Goal: Share content: Share content

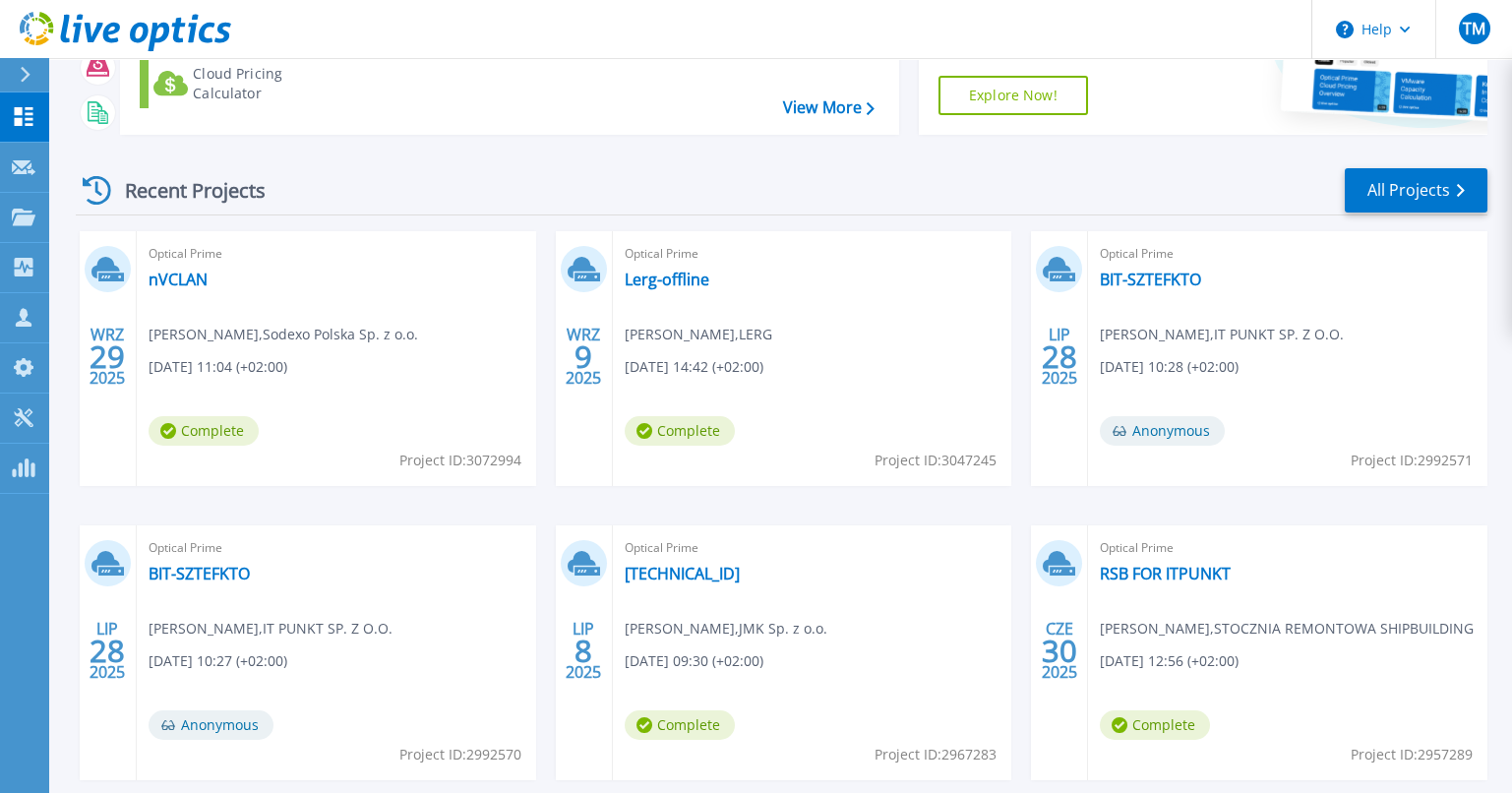
scroll to position [296, 0]
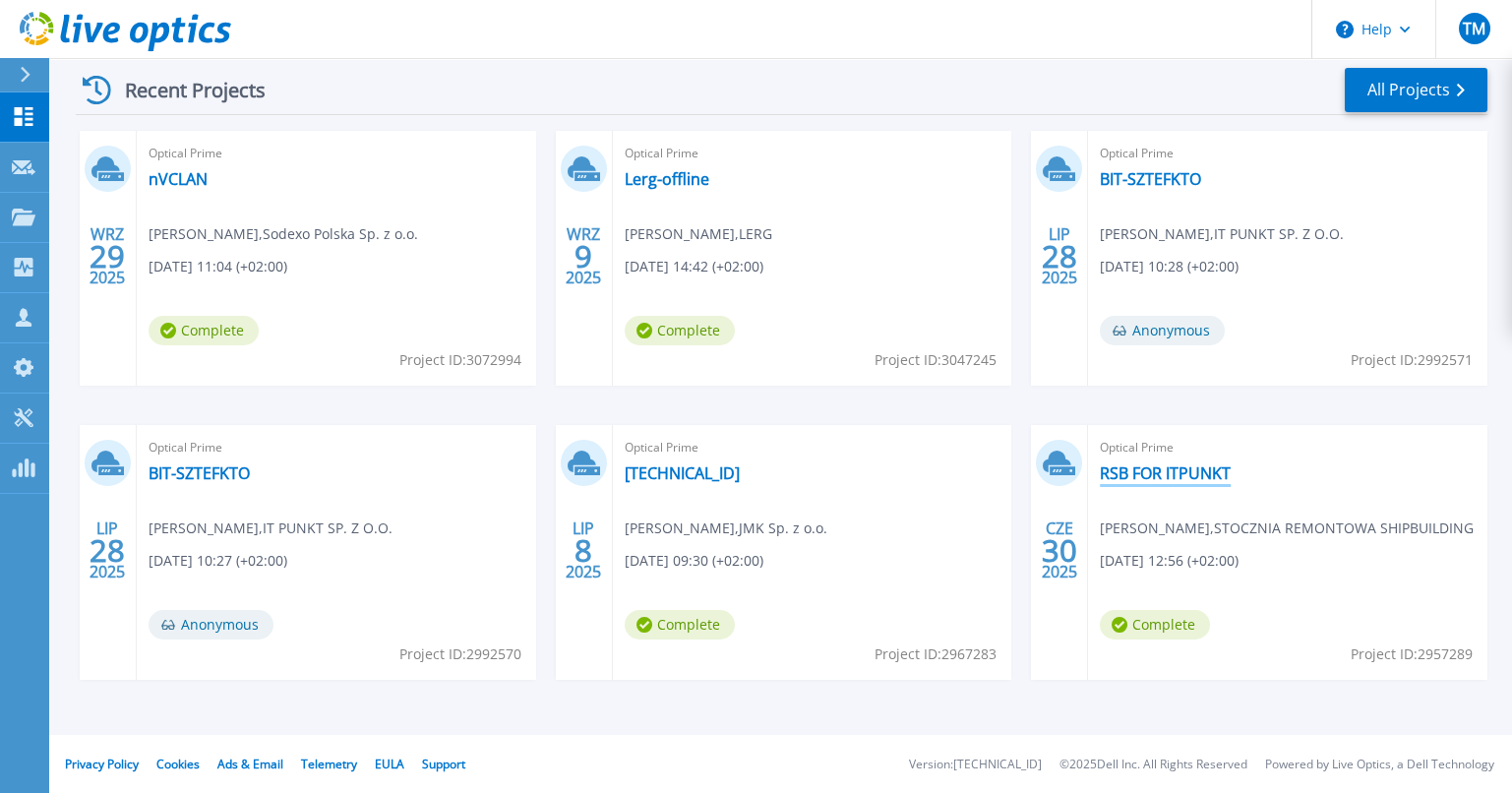
click at [1163, 470] on link "RSB FOR ITPUNKT" at bounding box center [1164, 473] width 130 height 20
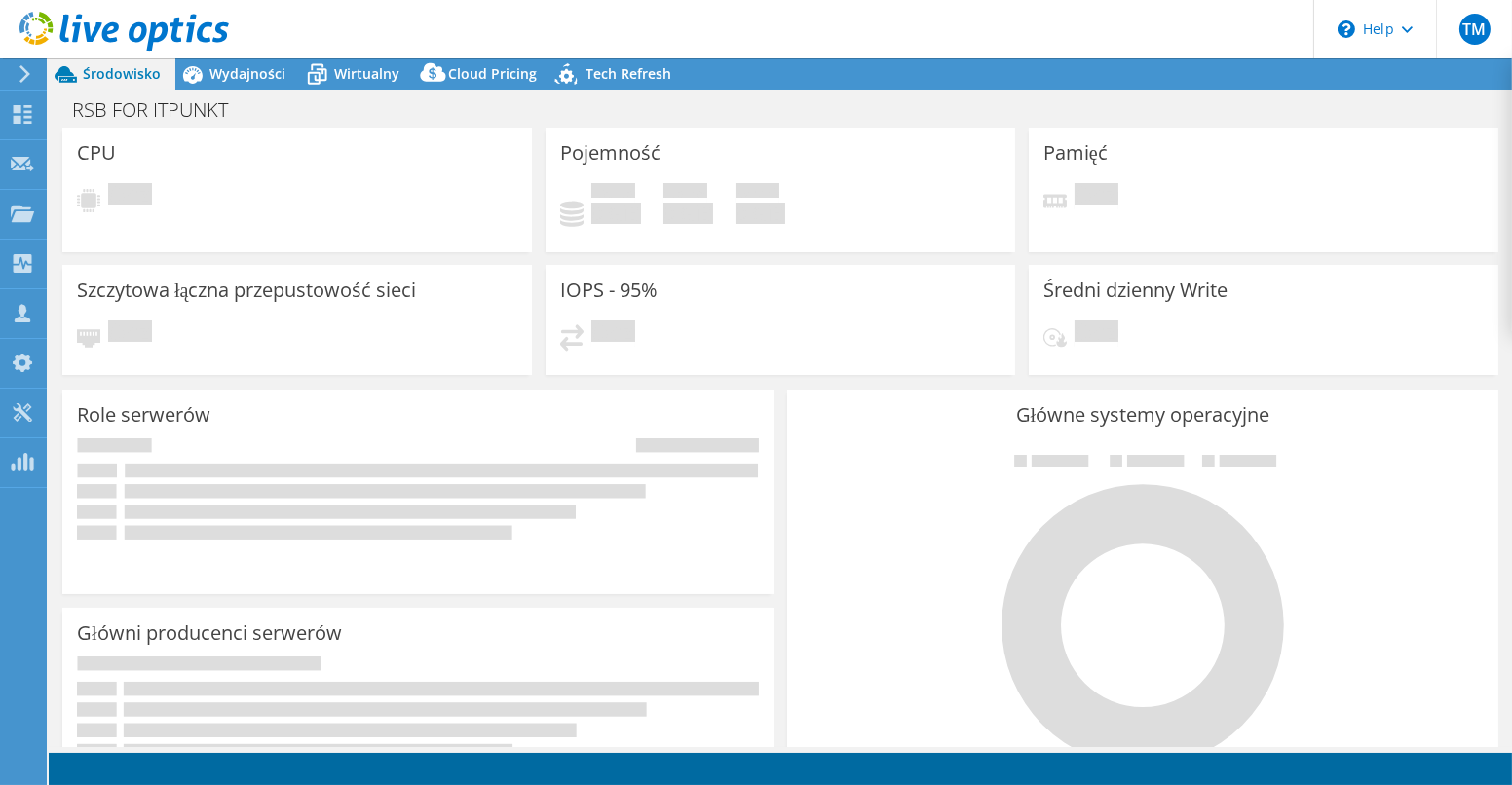
select select "USD"
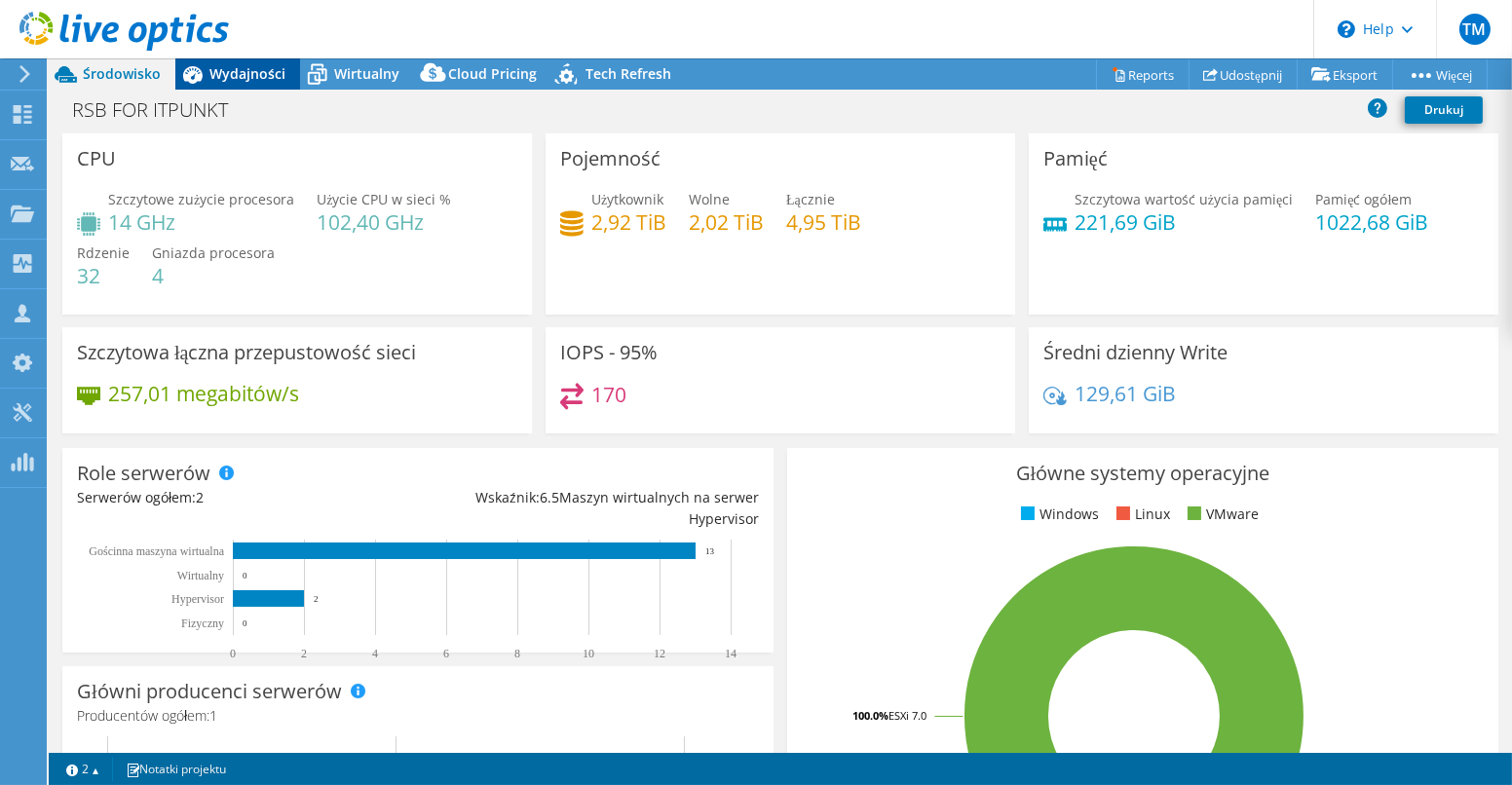
click at [257, 78] on span "Wydajności" at bounding box center [247, 73] width 76 height 19
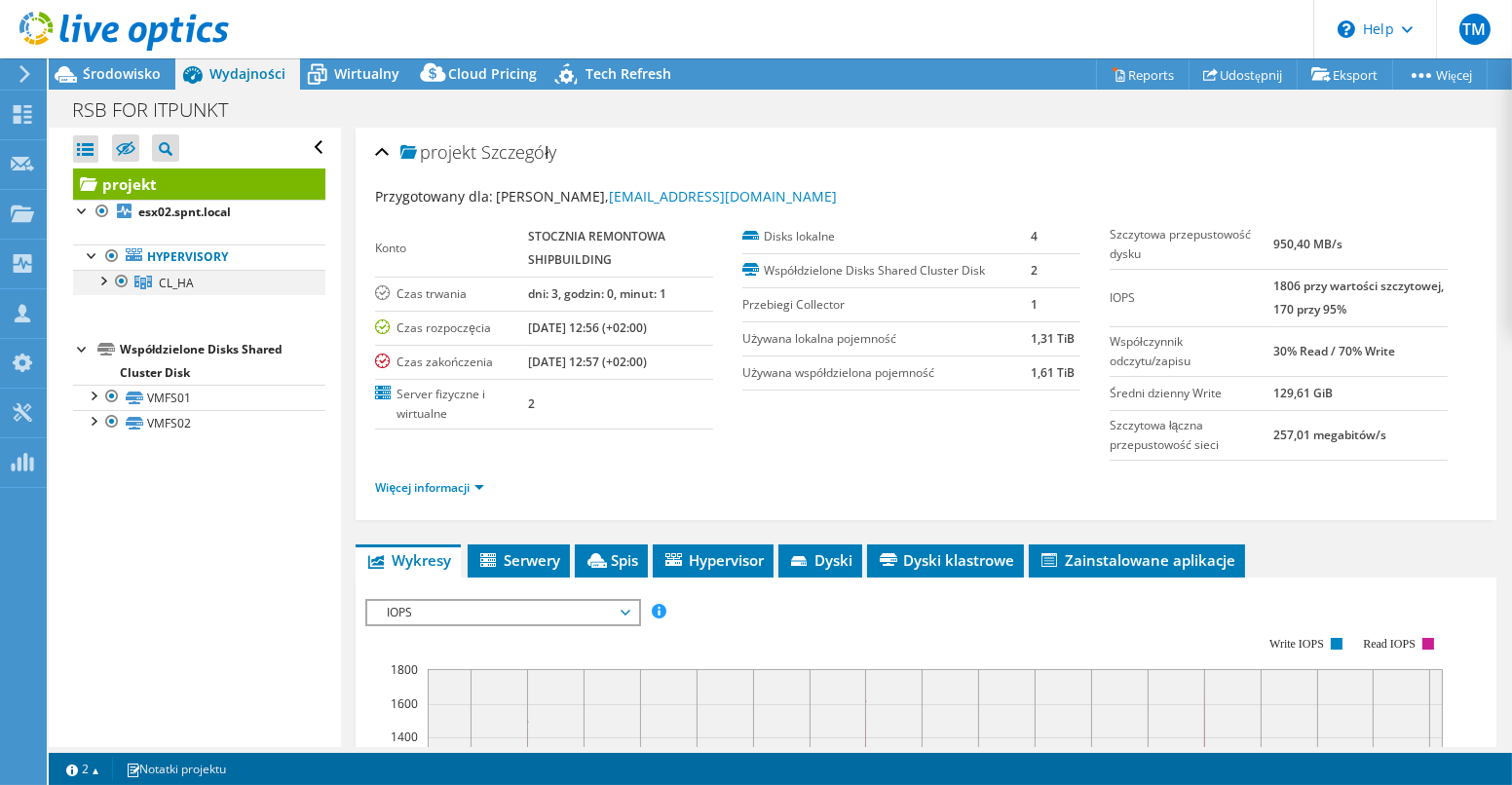
click at [98, 279] on div at bounding box center [103, 280] width 20 height 20
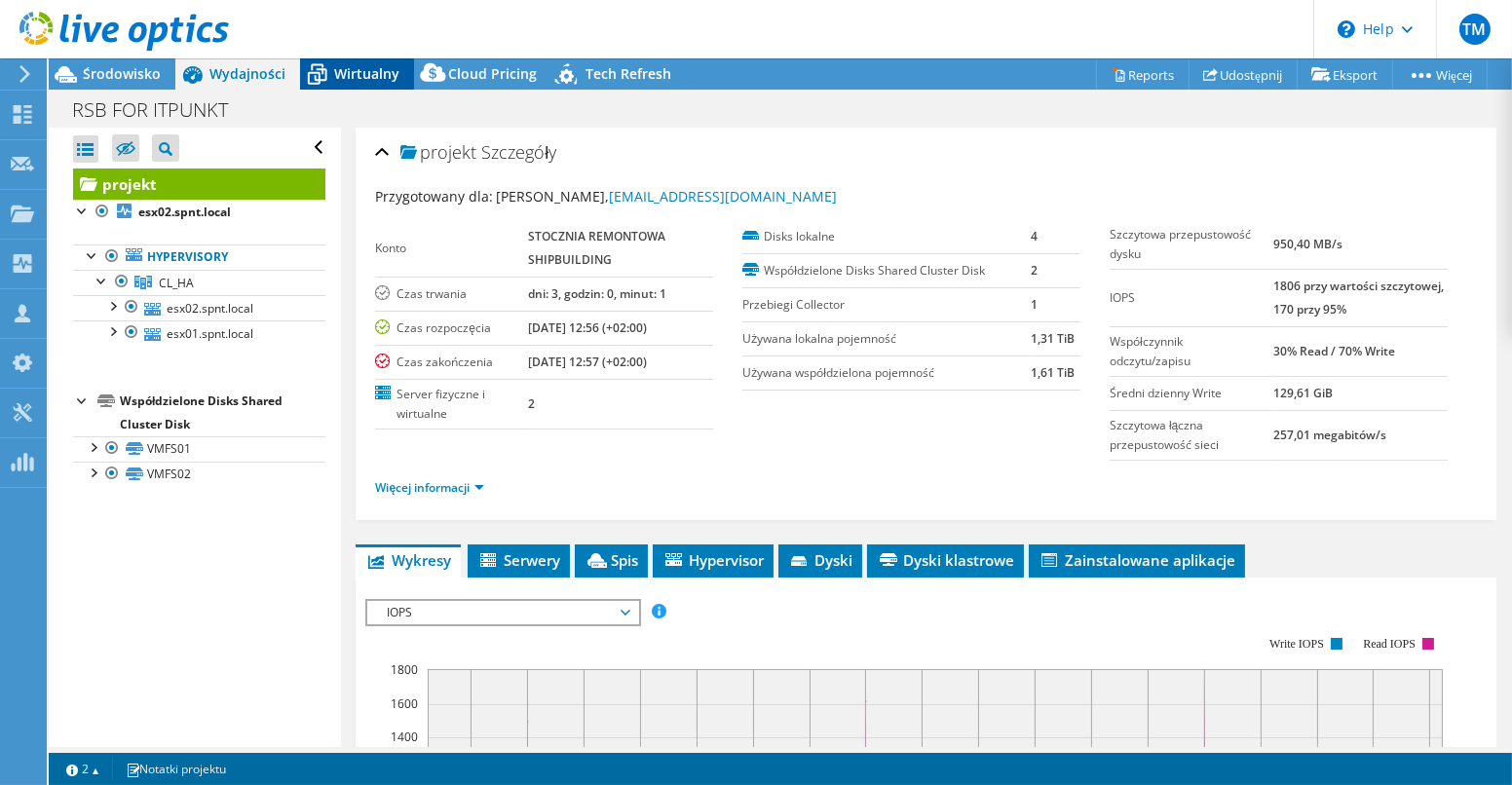
click at [363, 75] on span "Wirtualny" at bounding box center [367, 73] width 66 height 19
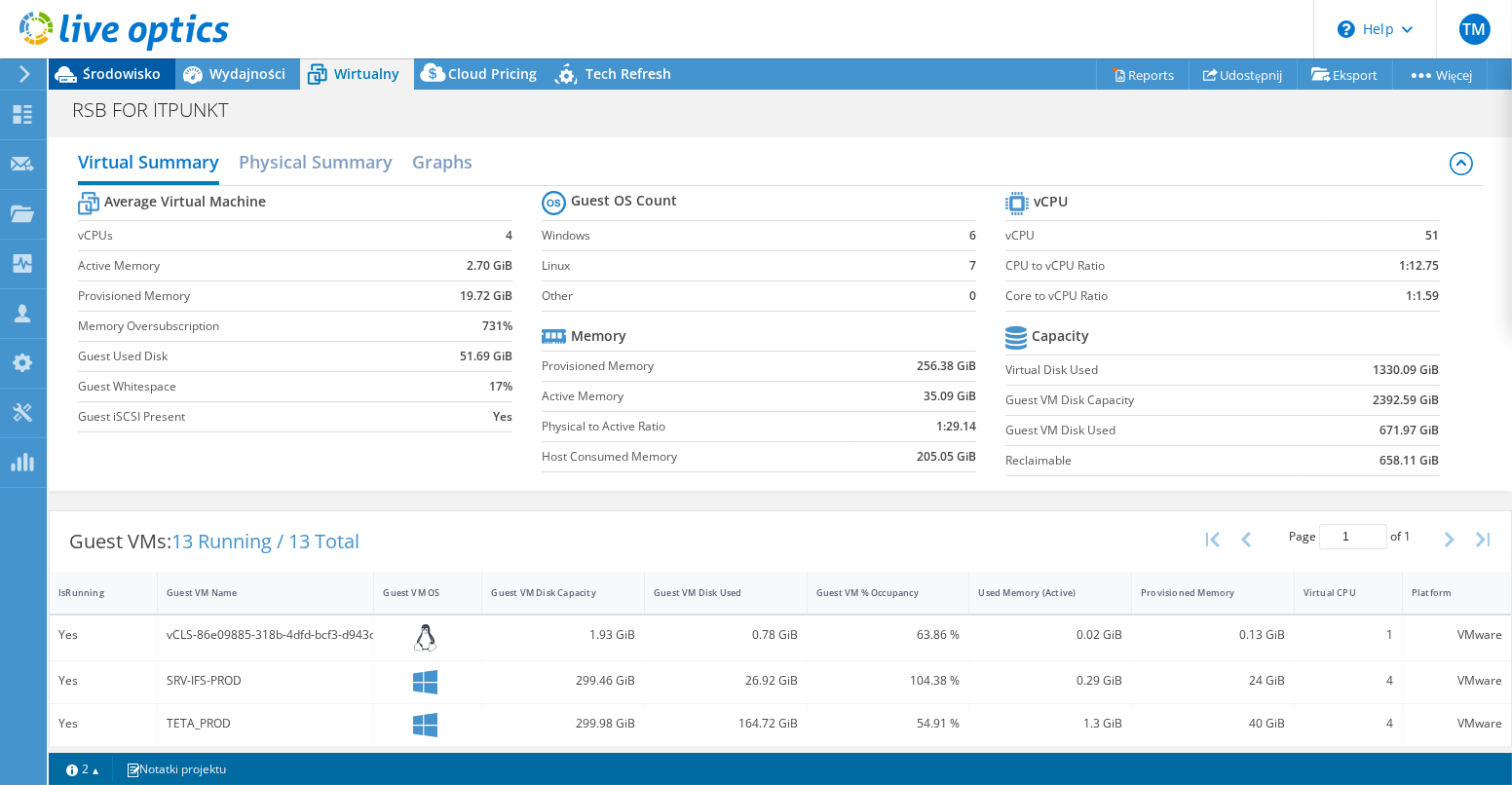
click at [111, 77] on span "Środowisko" at bounding box center [122, 73] width 78 height 19
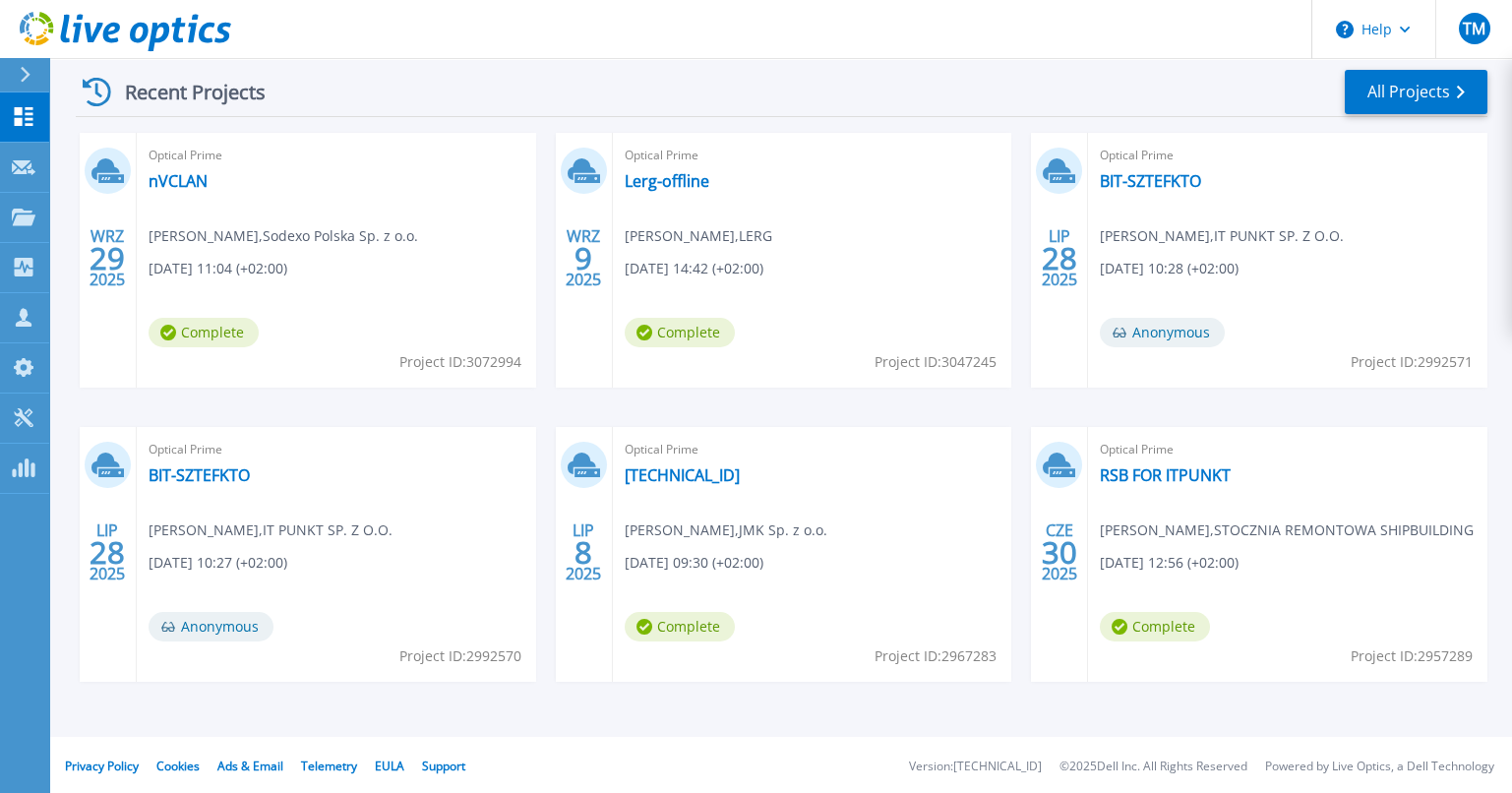
scroll to position [296, 0]
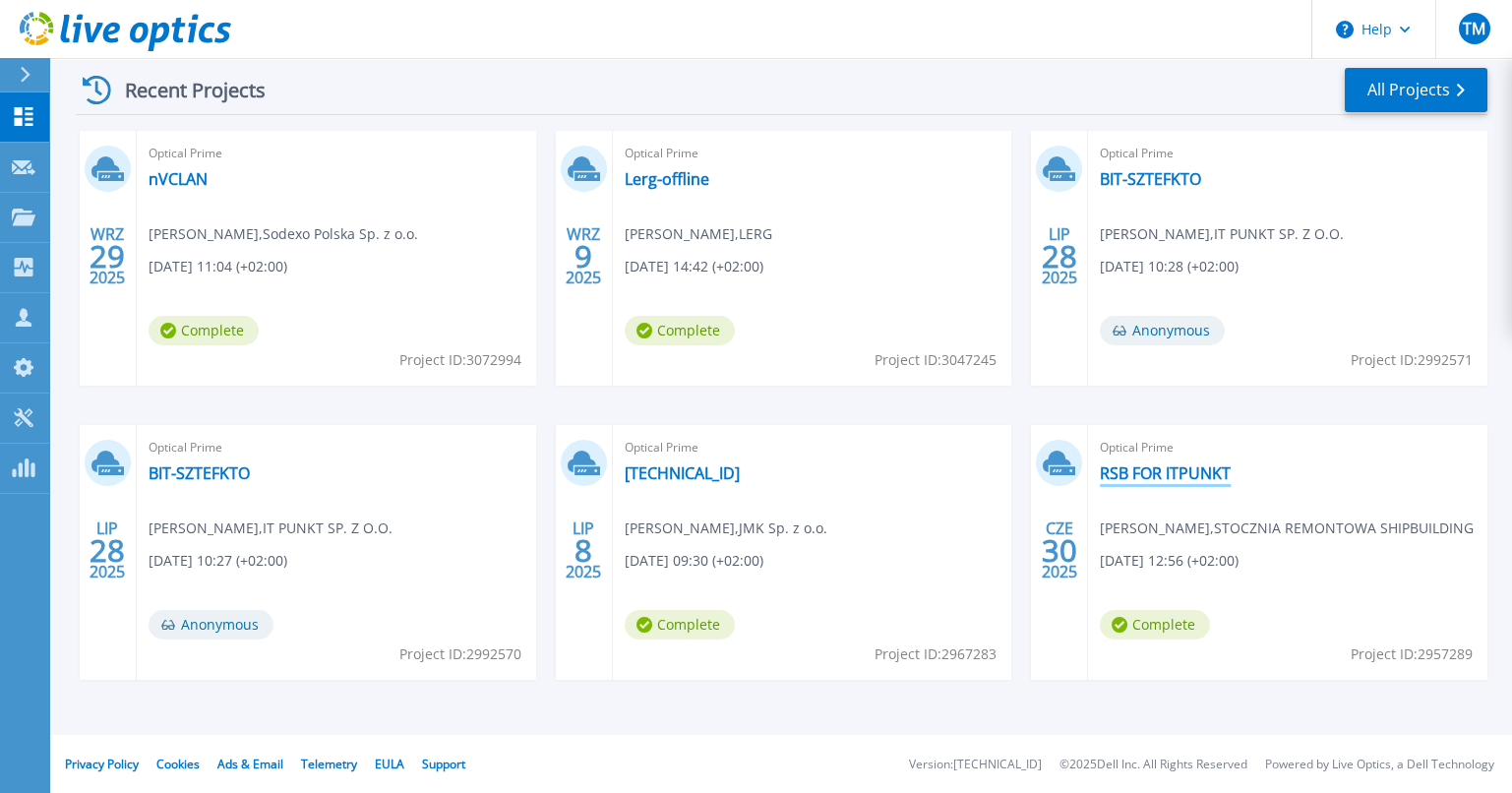
click at [1148, 474] on link "RSB FOR ITPUNKT" at bounding box center [1164, 473] width 130 height 20
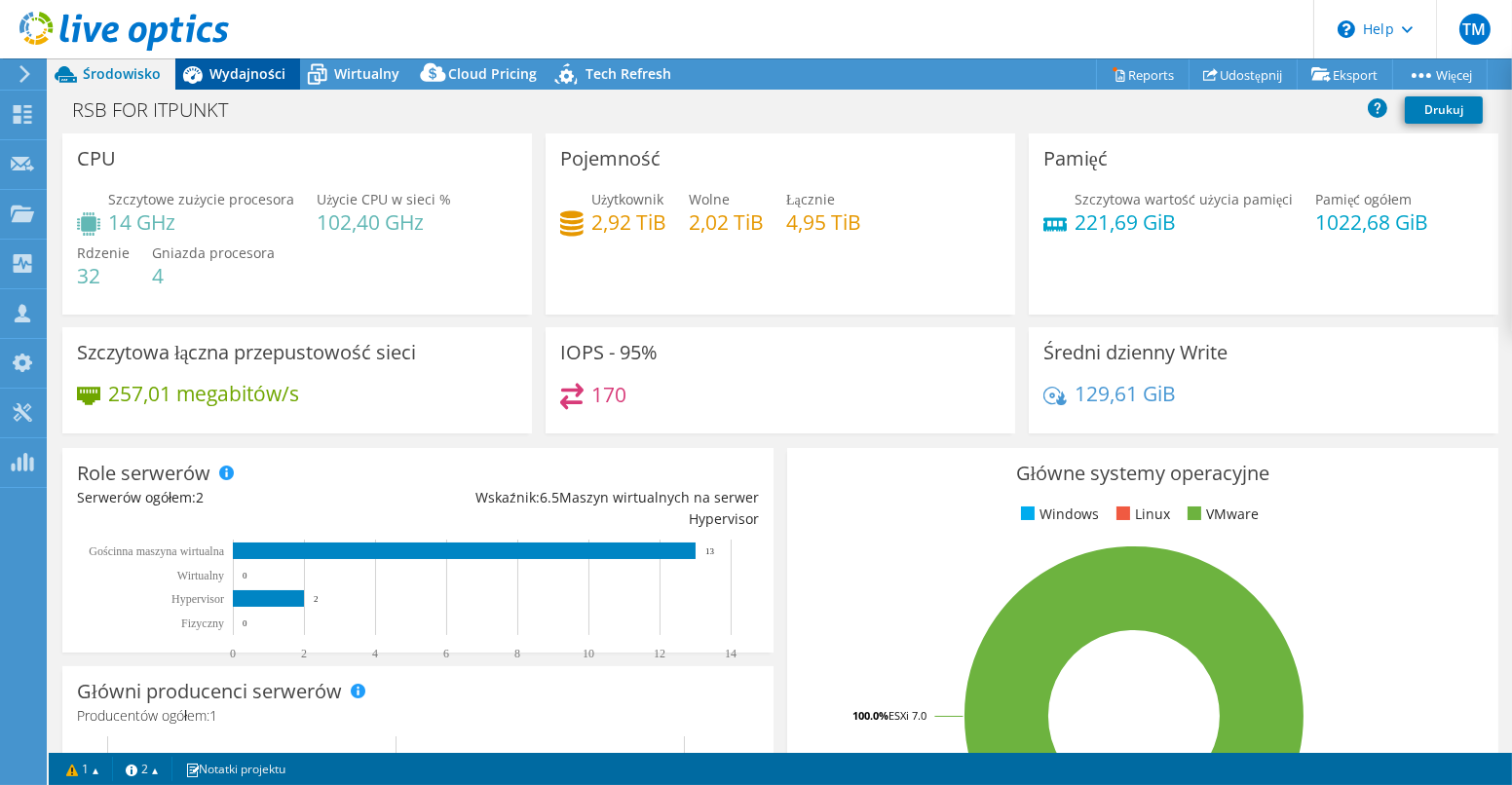
click at [259, 70] on span "Wydajności" at bounding box center [247, 73] width 76 height 19
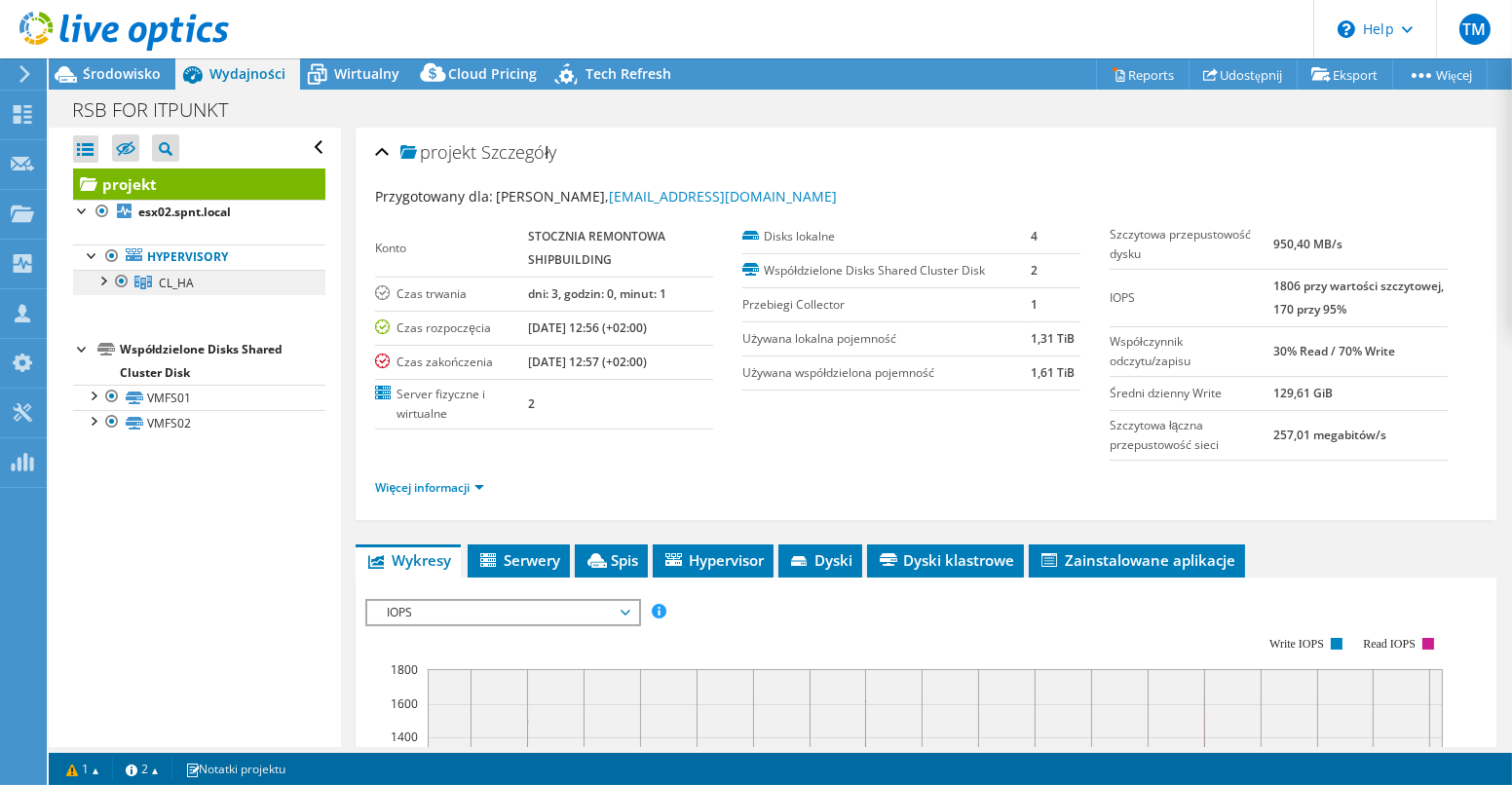
click at [167, 283] on span "CL_HA" at bounding box center [176, 283] width 35 height 17
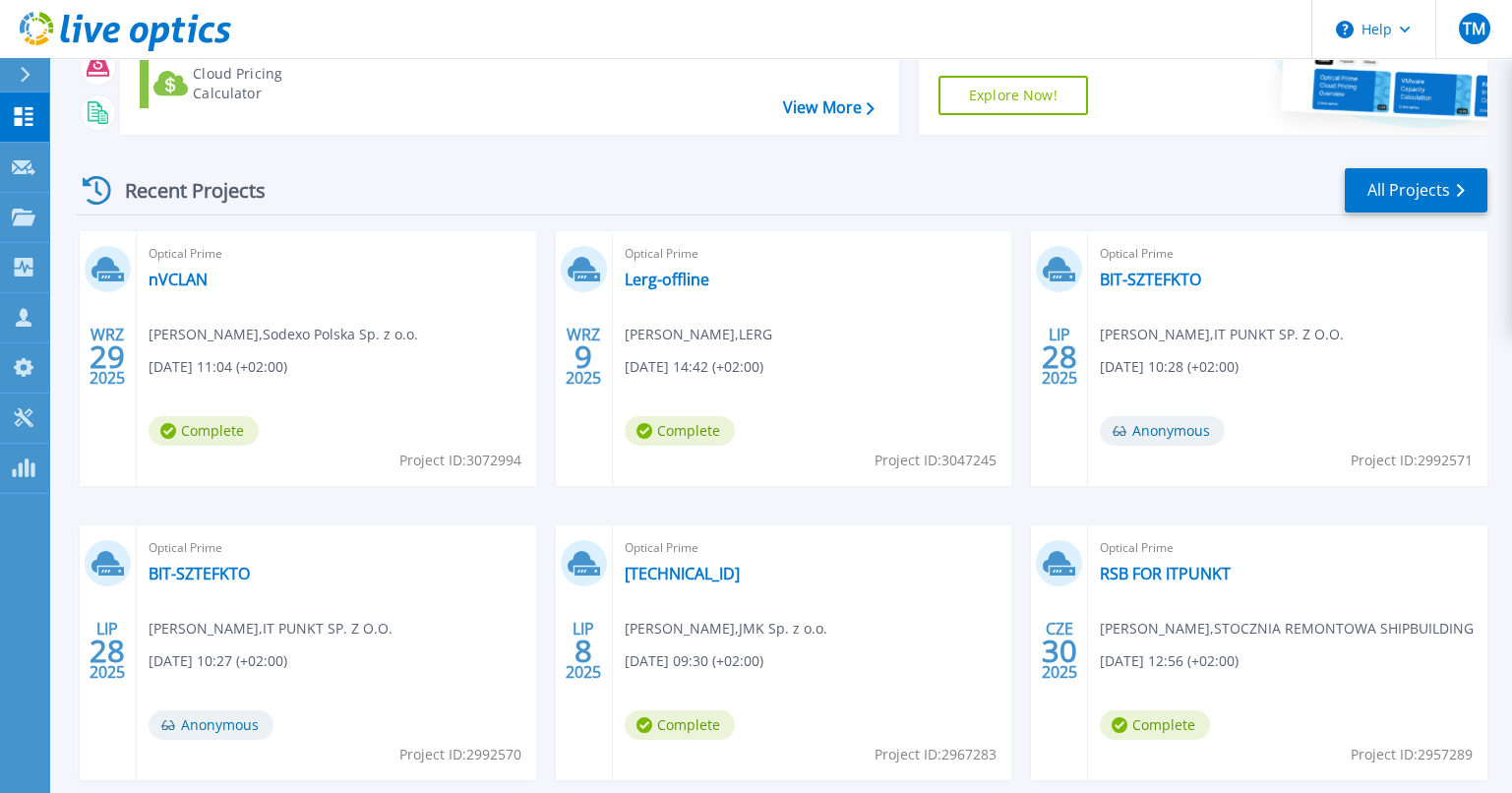
scroll to position [296, 0]
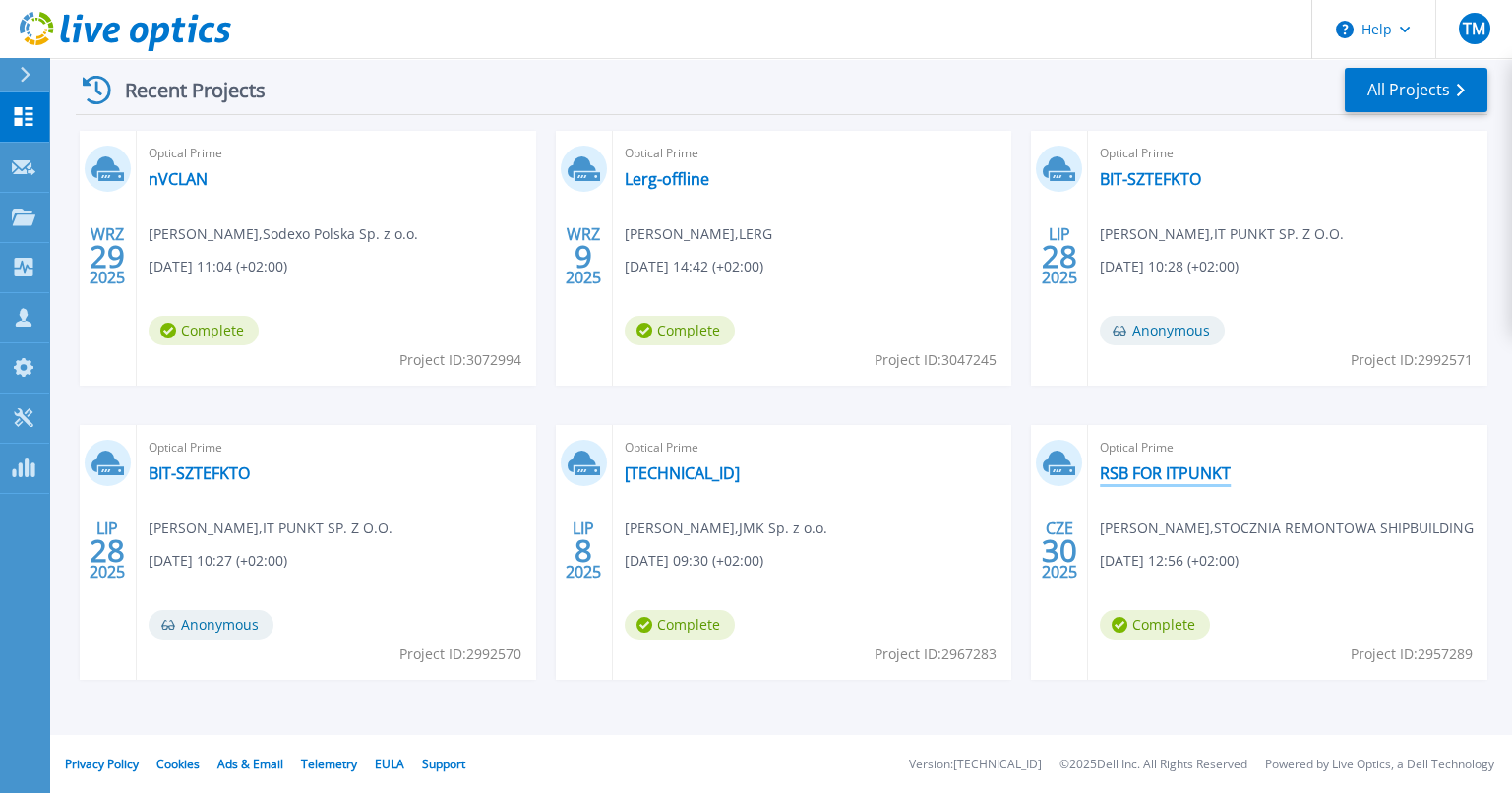
click at [1120, 471] on link "RSB FOR ITPUNKT" at bounding box center [1164, 473] width 130 height 20
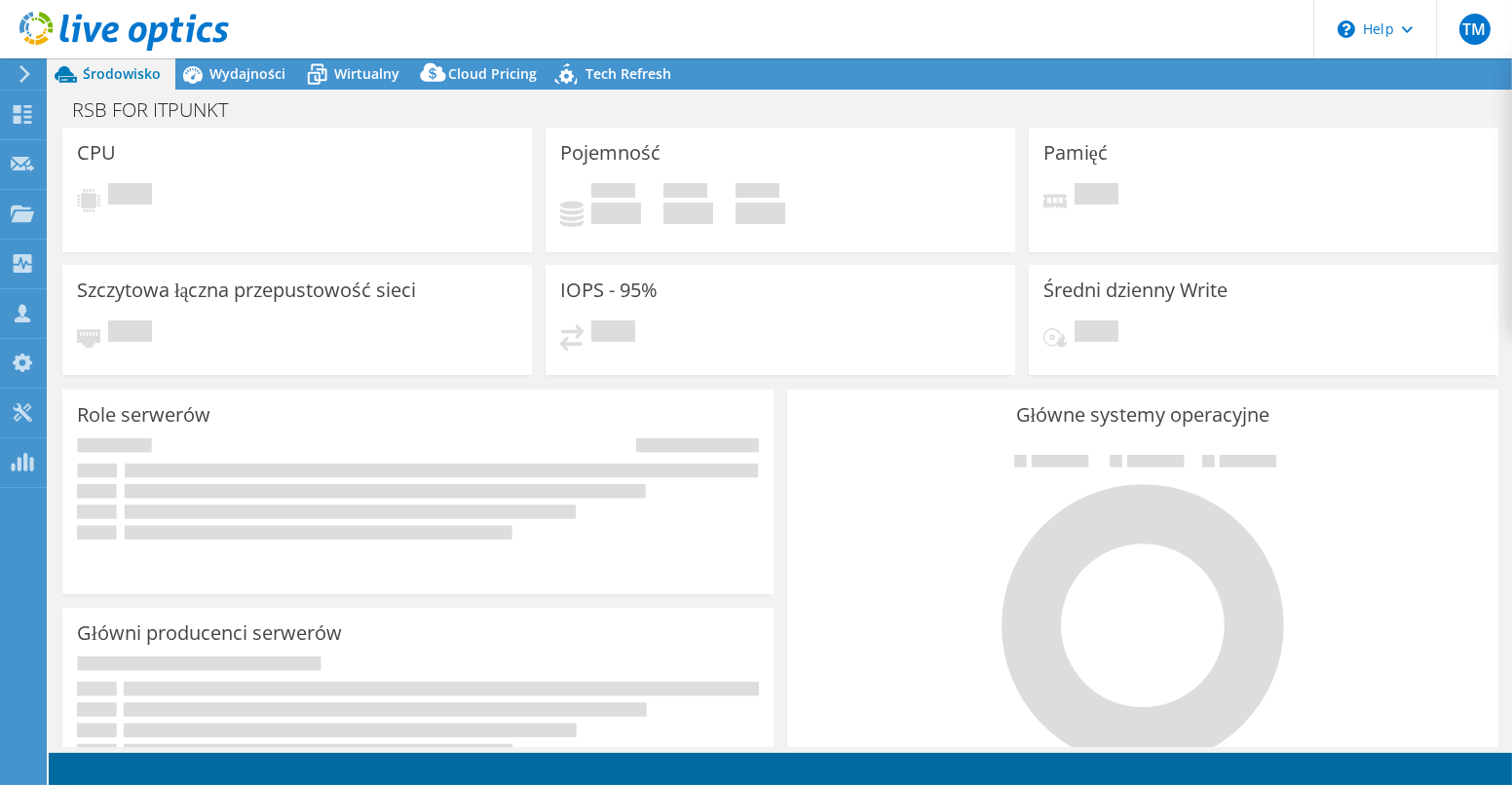
select select "USD"
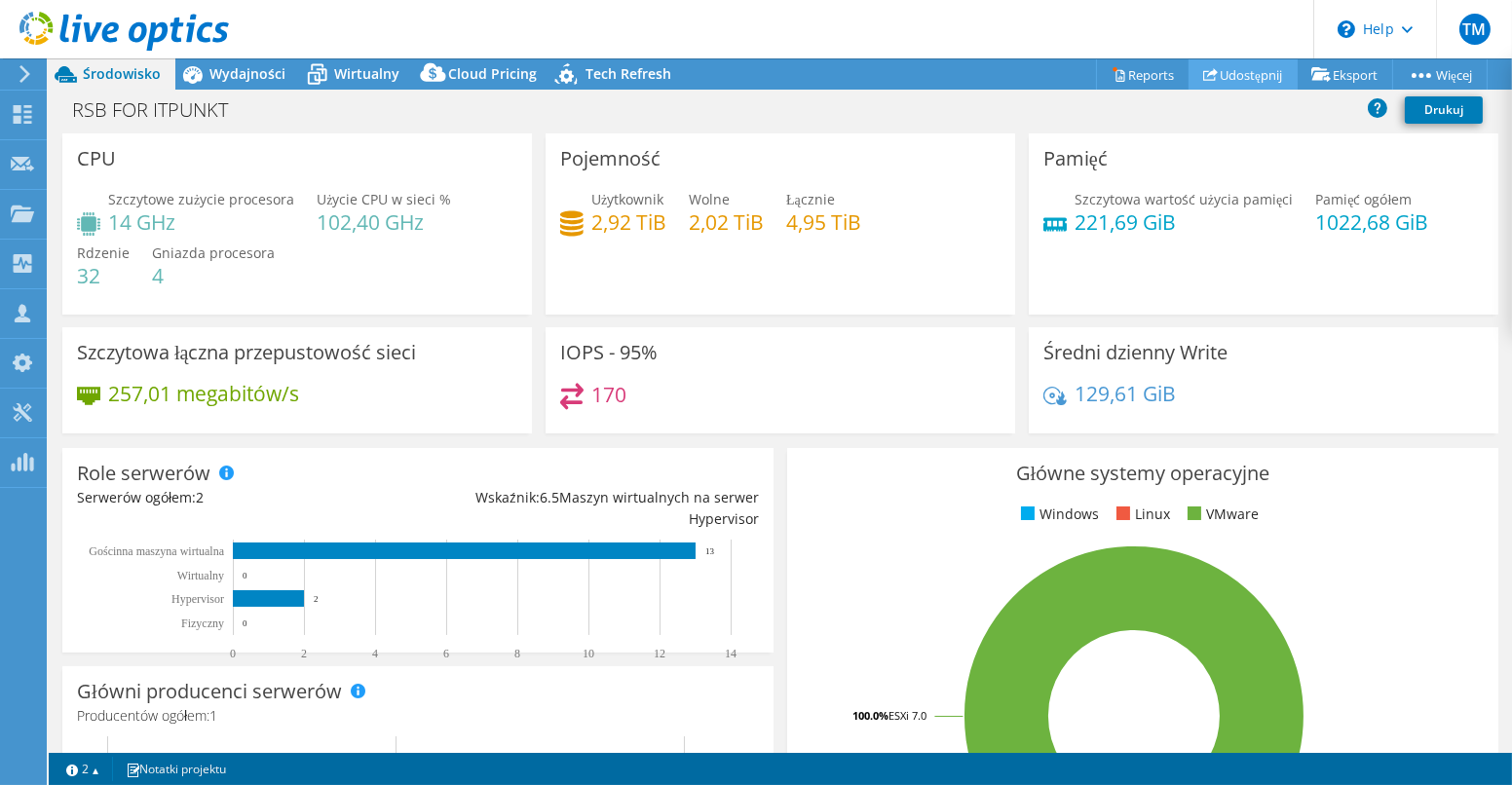
click at [1251, 79] on link "Udostępnij" at bounding box center [1243, 74] width 110 height 30
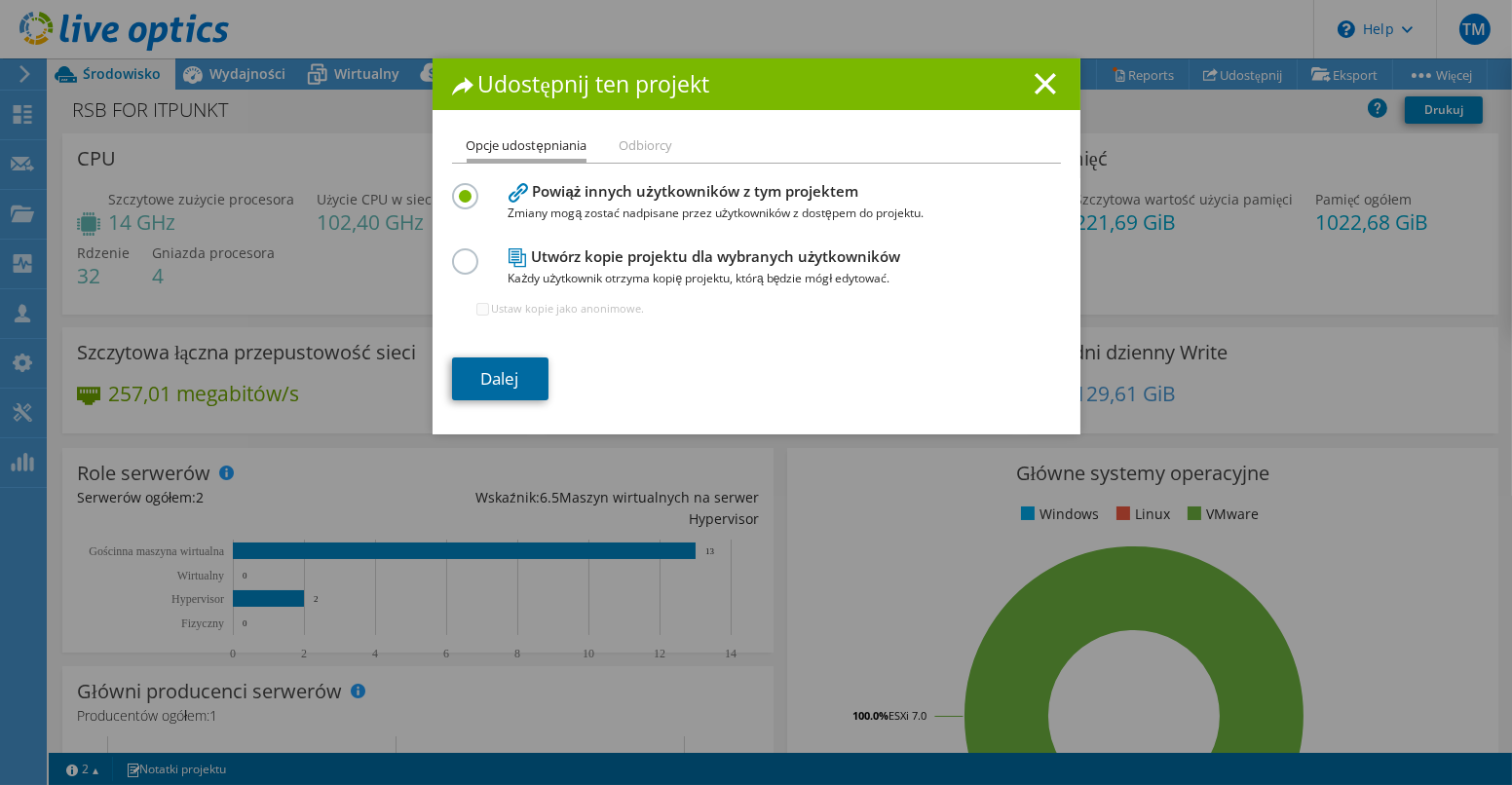
click at [503, 372] on link "Dalej" at bounding box center [500, 378] width 97 height 43
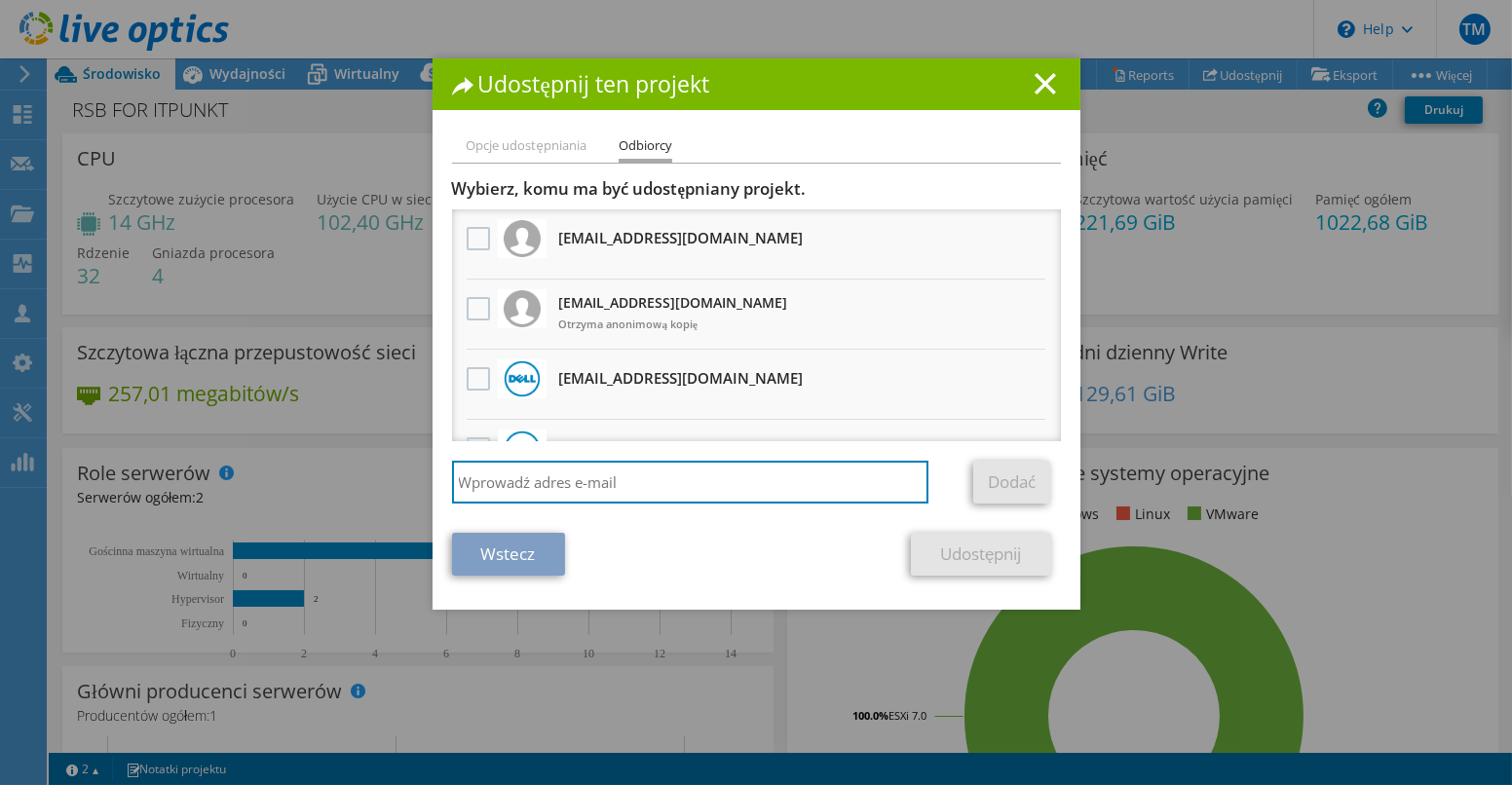
drag, startPoint x: 589, startPoint y: 480, endPoint x: 569, endPoint y: 455, distance: 32.0
click at [569, 458] on div "Wybierz, komu ma być udostępniany projekt. Wszystkie kopie projektu będą anonim…" at bounding box center [756, 345] width 608 height 335
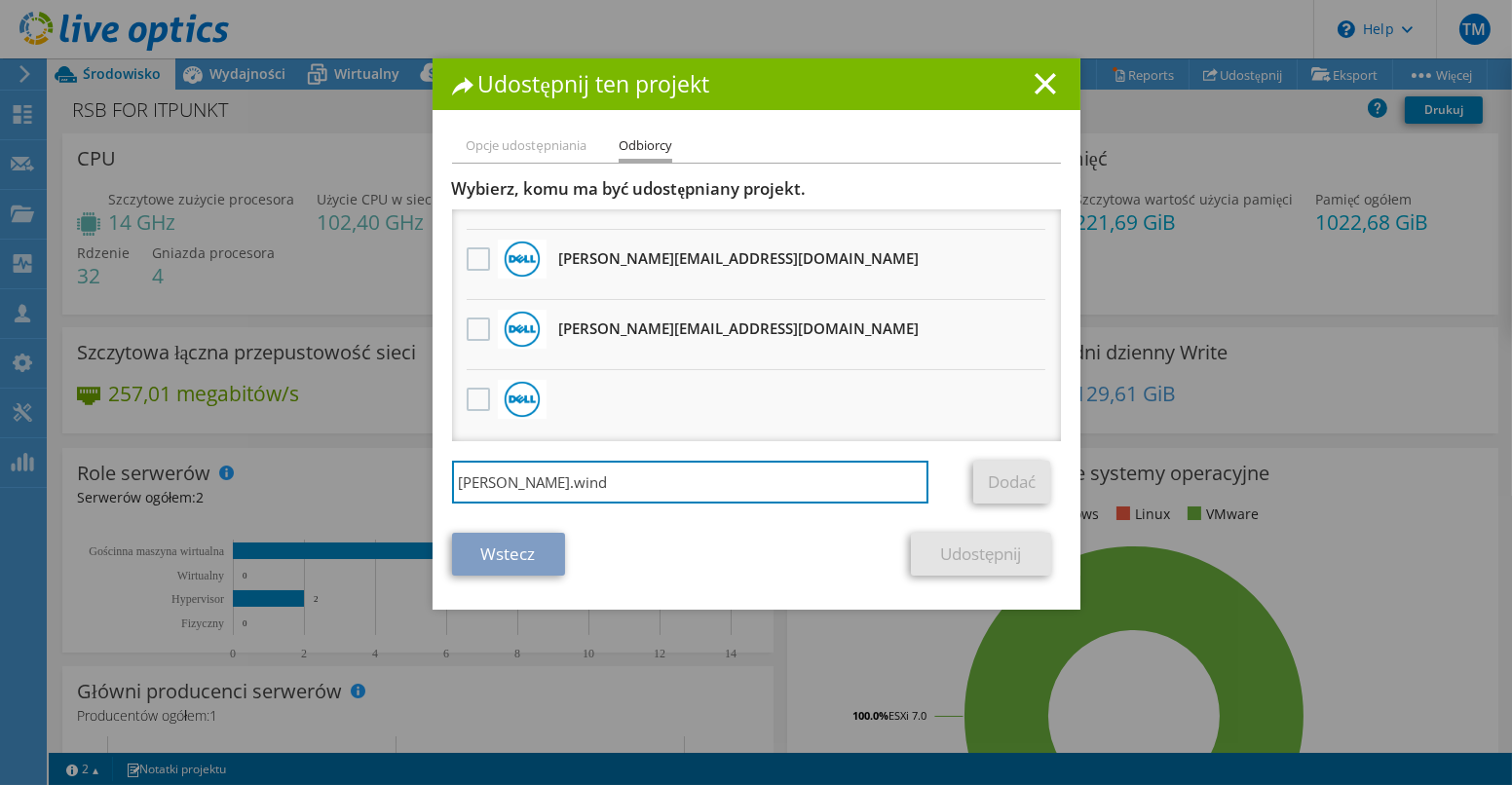
scroll to position [730, 0]
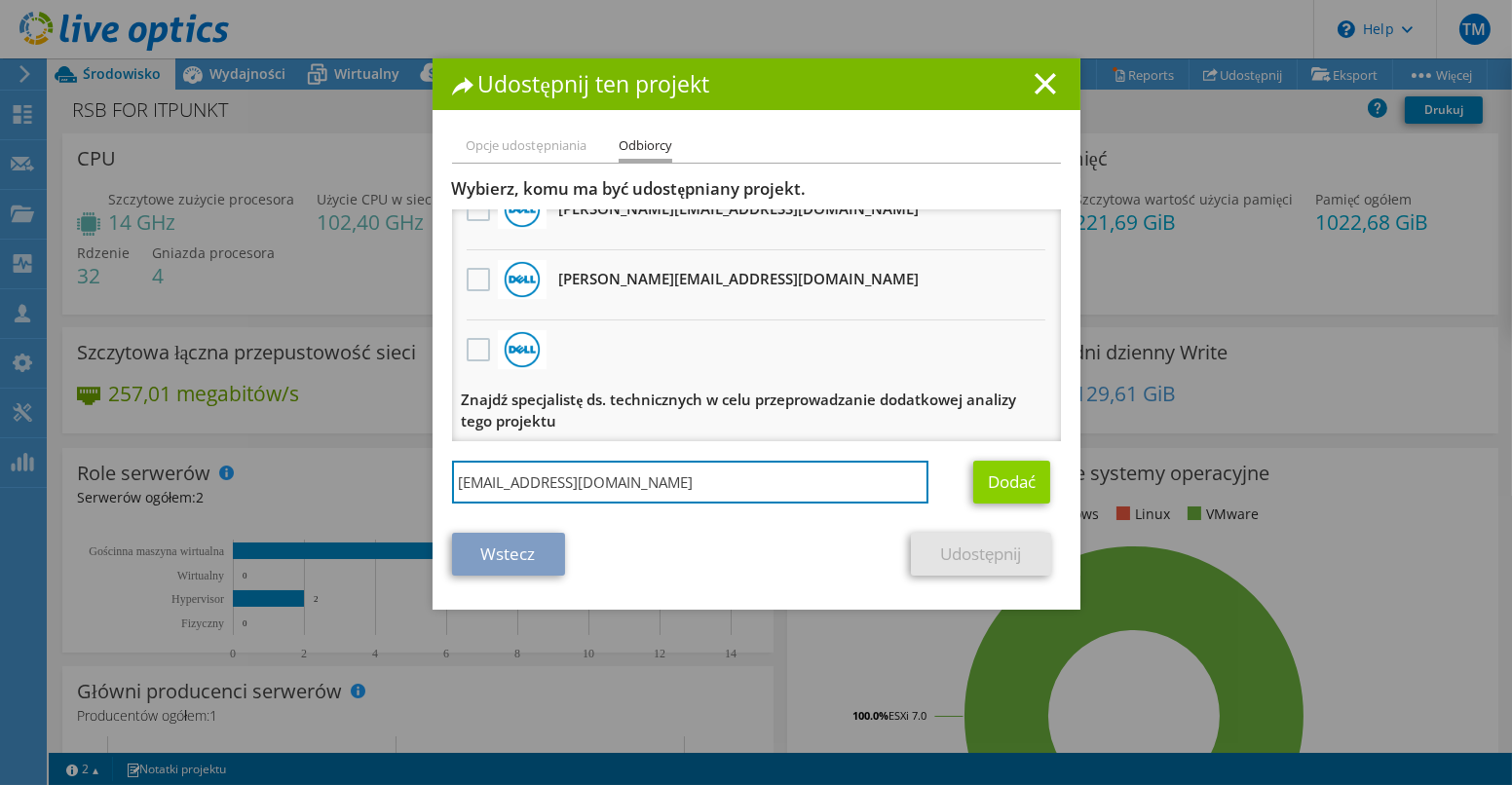
type input "tomasz.wind@itpunkt.pl"
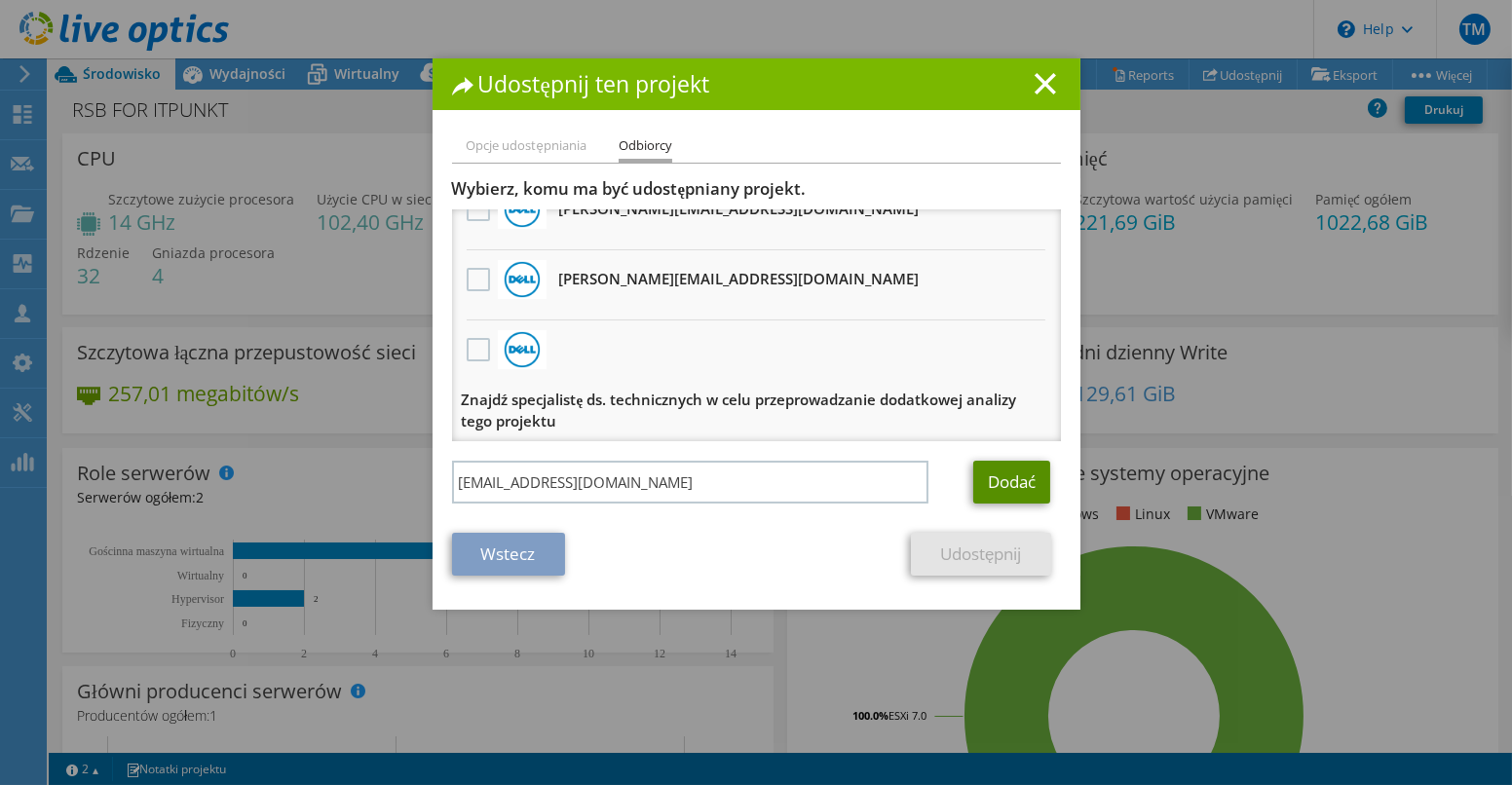
click at [1003, 483] on link "Dodać" at bounding box center [1011, 482] width 77 height 43
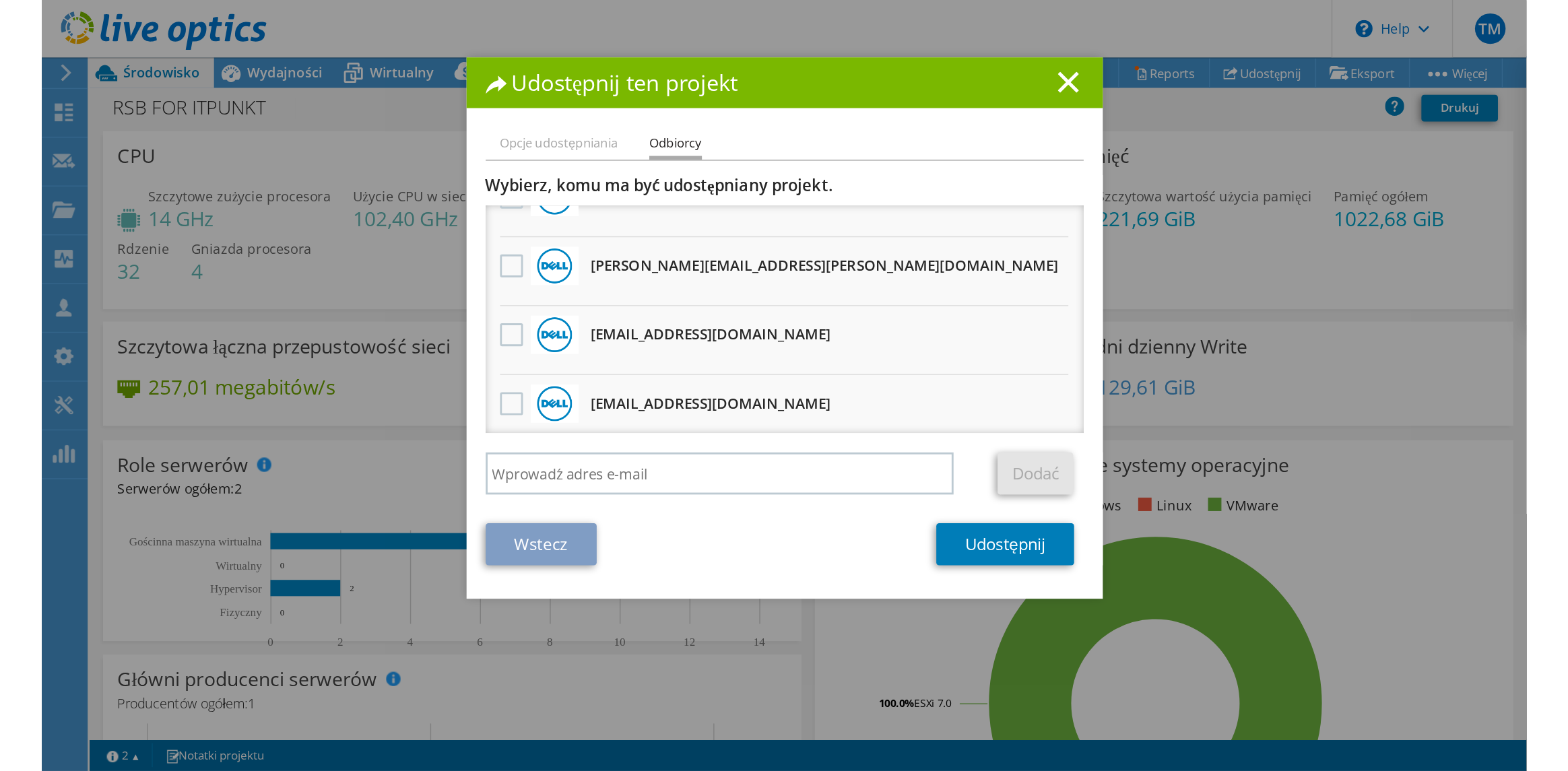
scroll to position [0, 0]
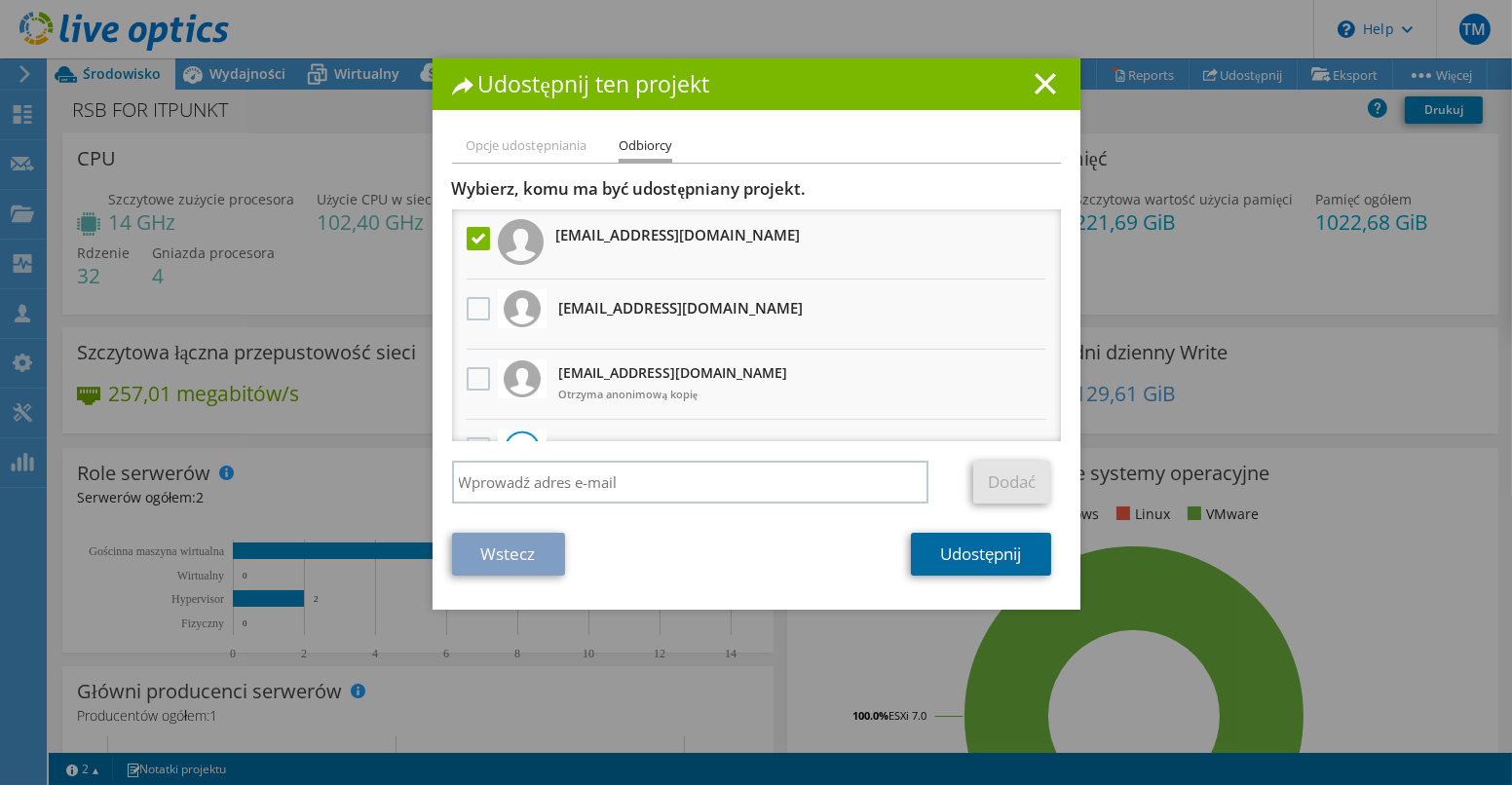
click at [990, 554] on link "Udostępnij" at bounding box center [980, 554] width 139 height 43
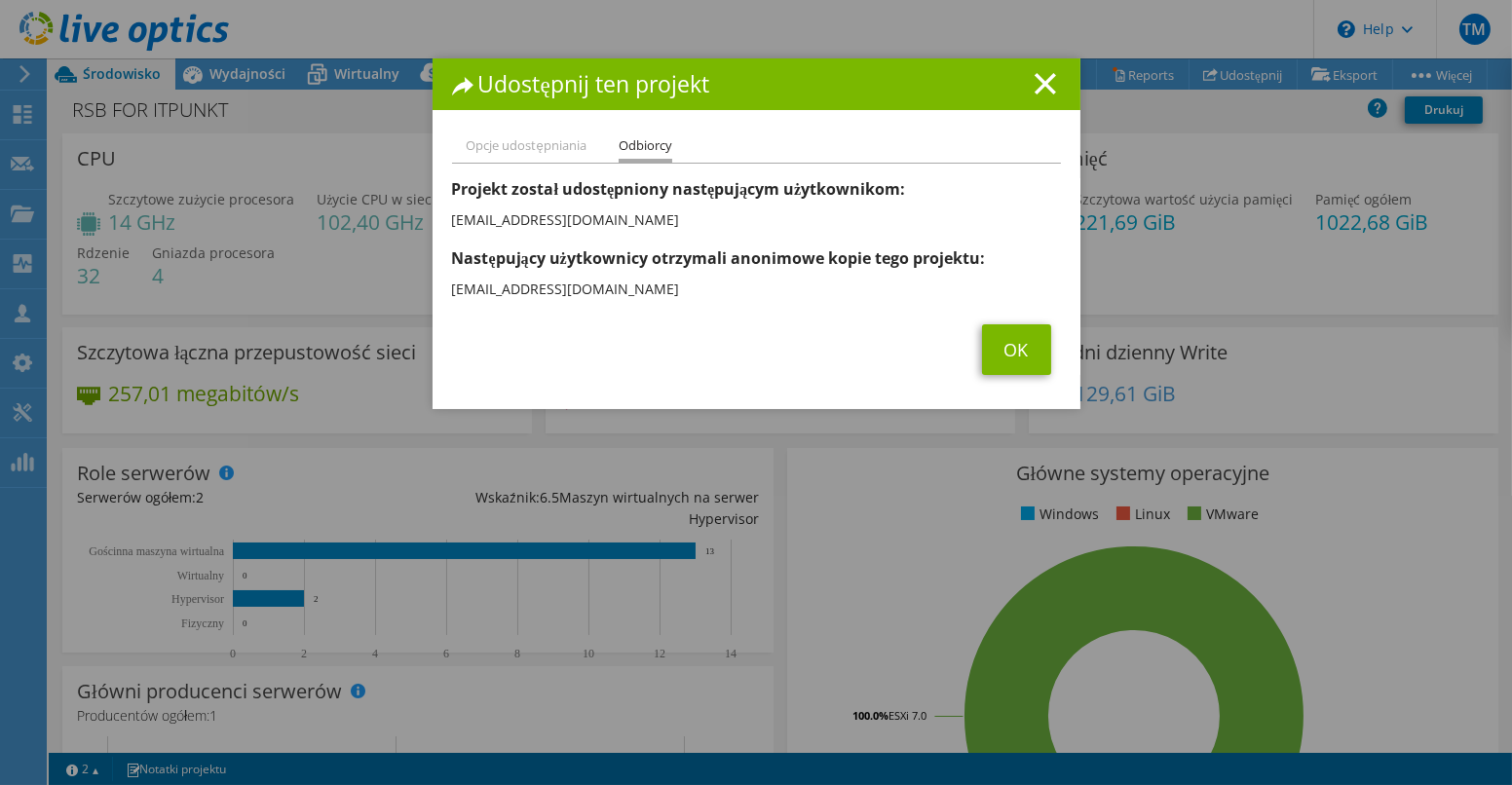
click at [556, 148] on li "Opcje udostępniania" at bounding box center [526, 146] width 119 height 24
click at [1036, 84] on line at bounding box center [1045, 84] width 20 height 20
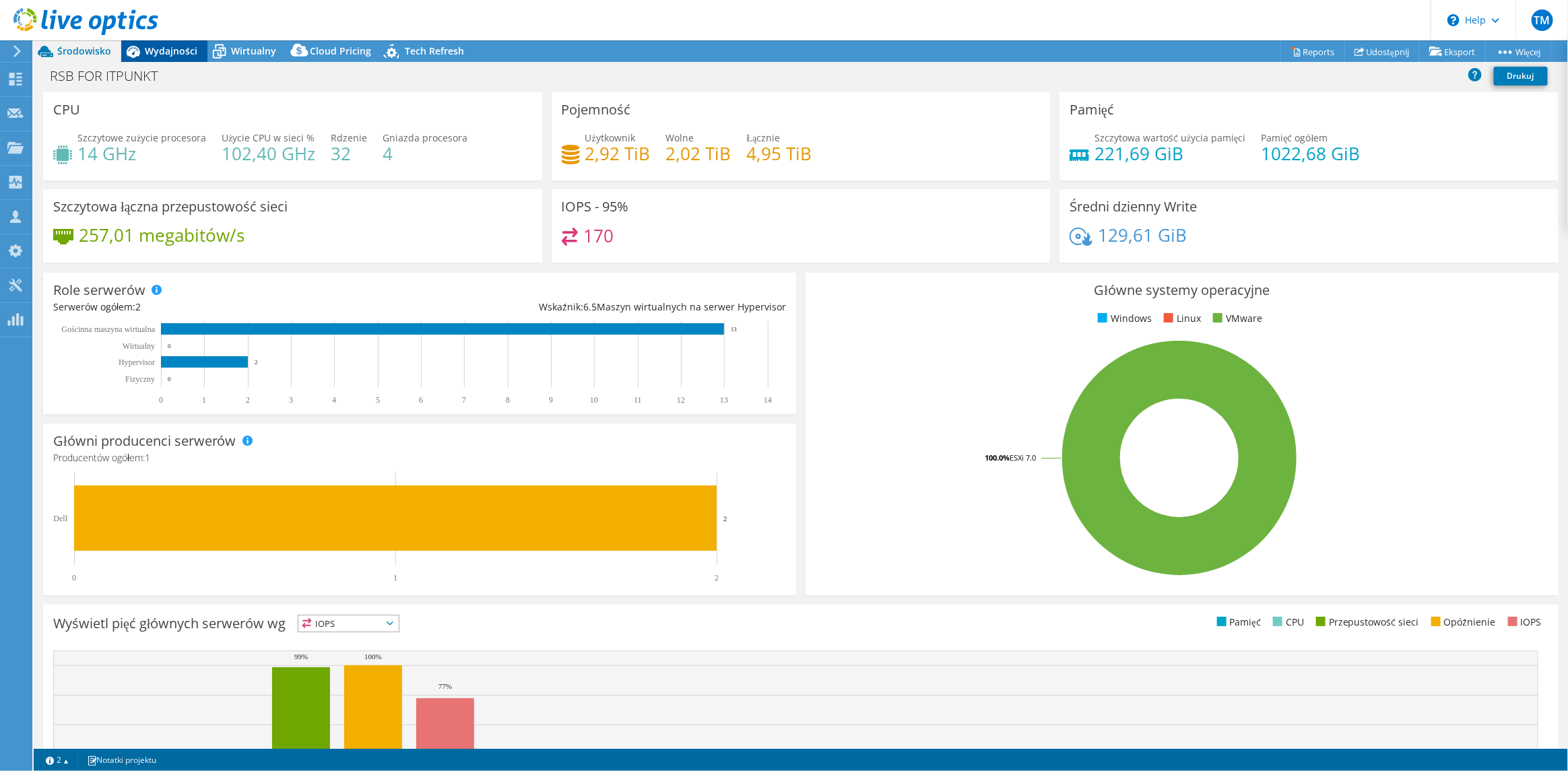
click at [168, 46] on span "Wydajności" at bounding box center [171, 51] width 53 height 13
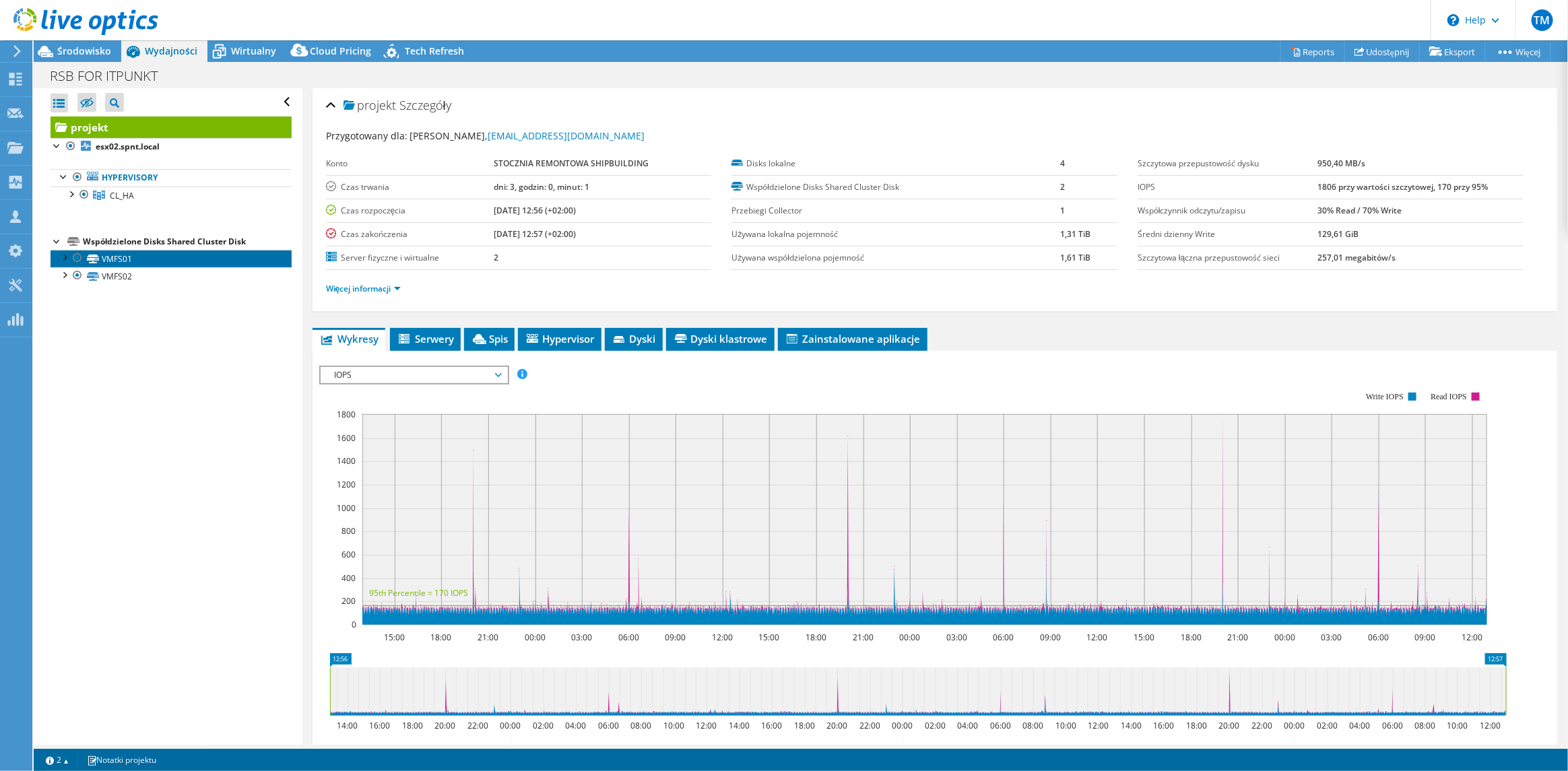
click at [107, 260] on link "VMFS01" at bounding box center [171, 258] width 241 height 18
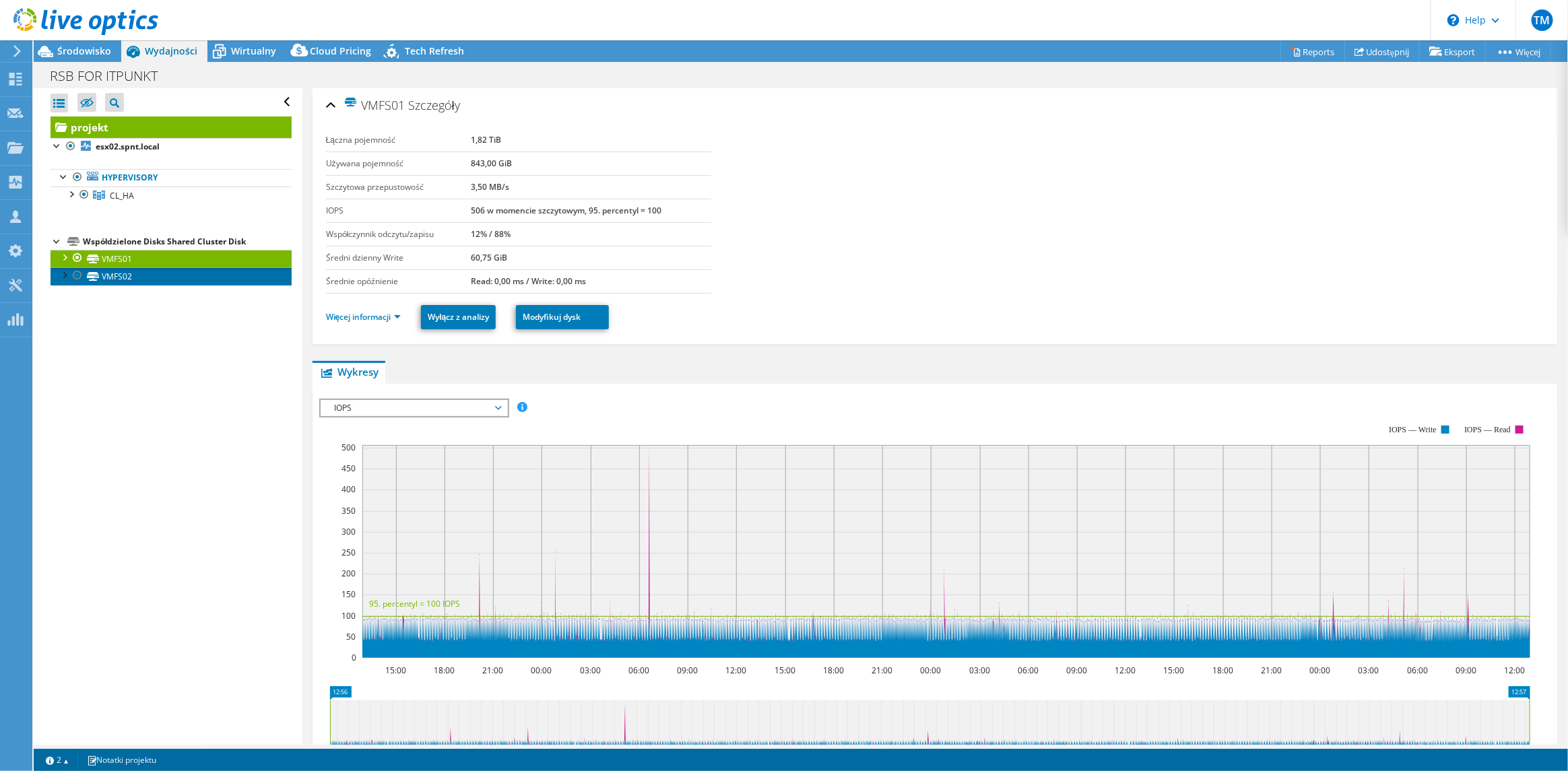
click at [119, 276] on link "VMFS02" at bounding box center [171, 276] width 241 height 18
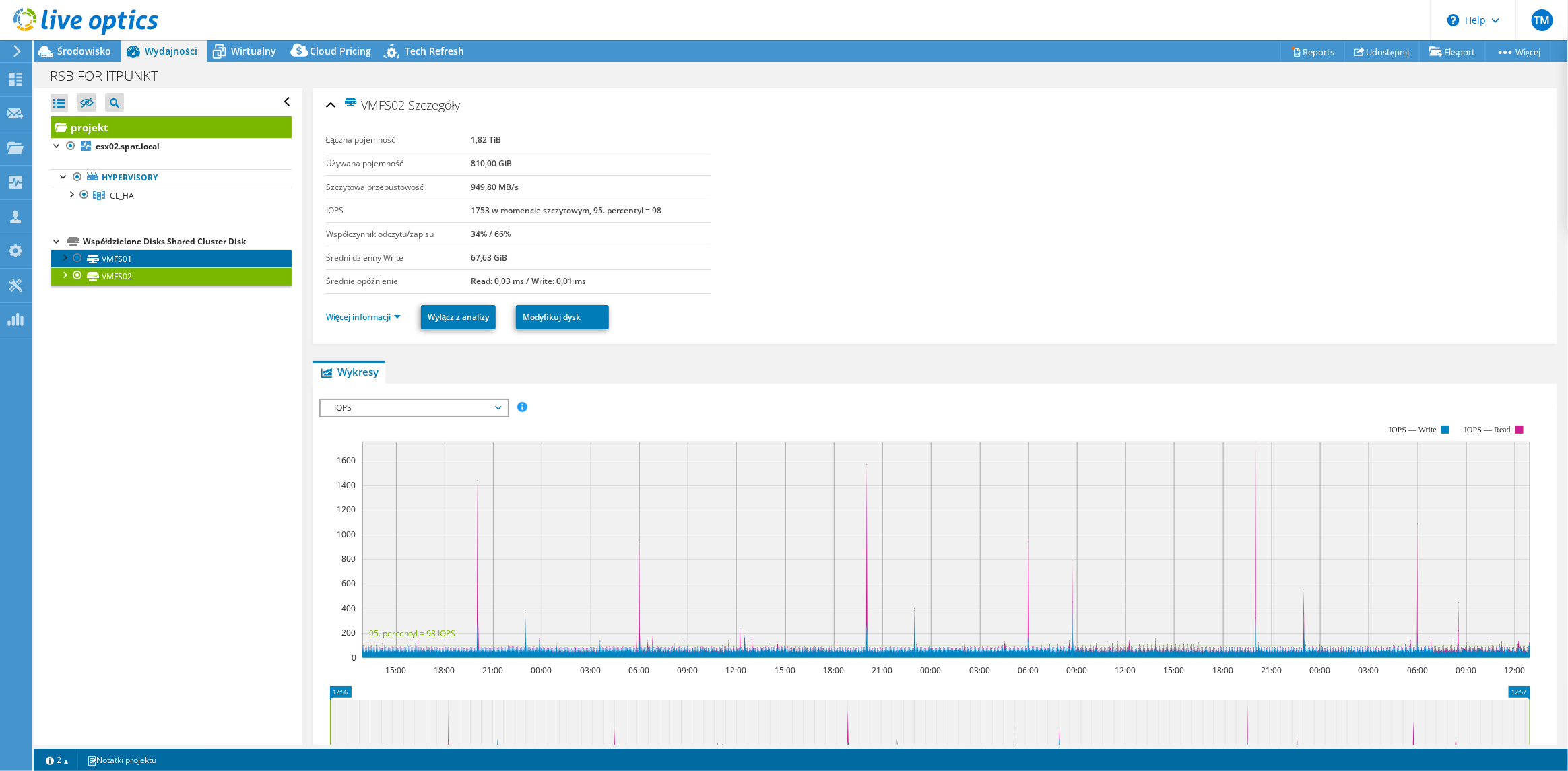
click at [114, 257] on link "VMFS01" at bounding box center [171, 258] width 241 height 18
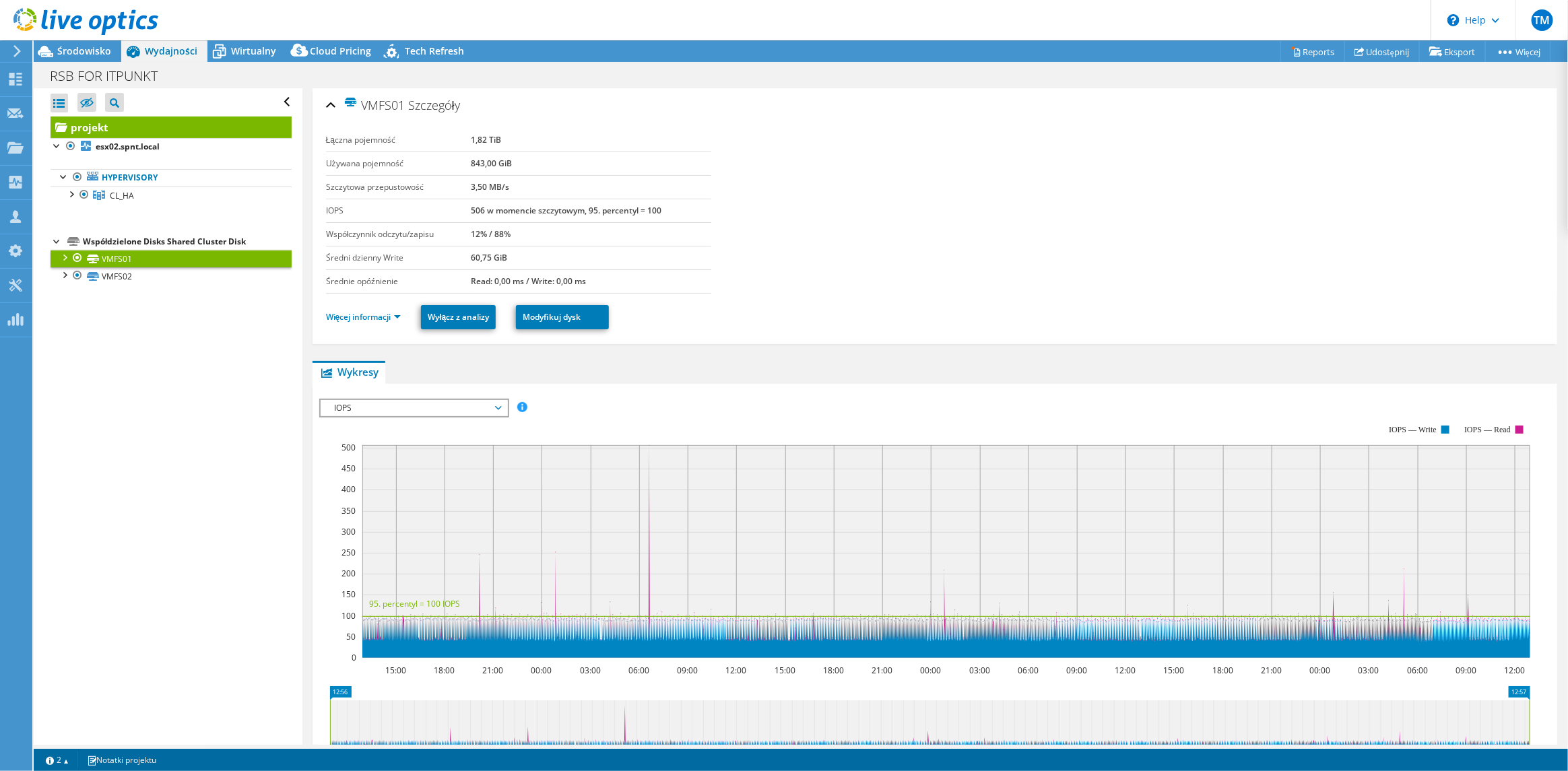
click at [66, 256] on div at bounding box center [64, 256] width 14 height 14
click at [179, 273] on link "VMFS01 | esx02.spnt.local" at bounding box center [171, 276] width 241 height 18
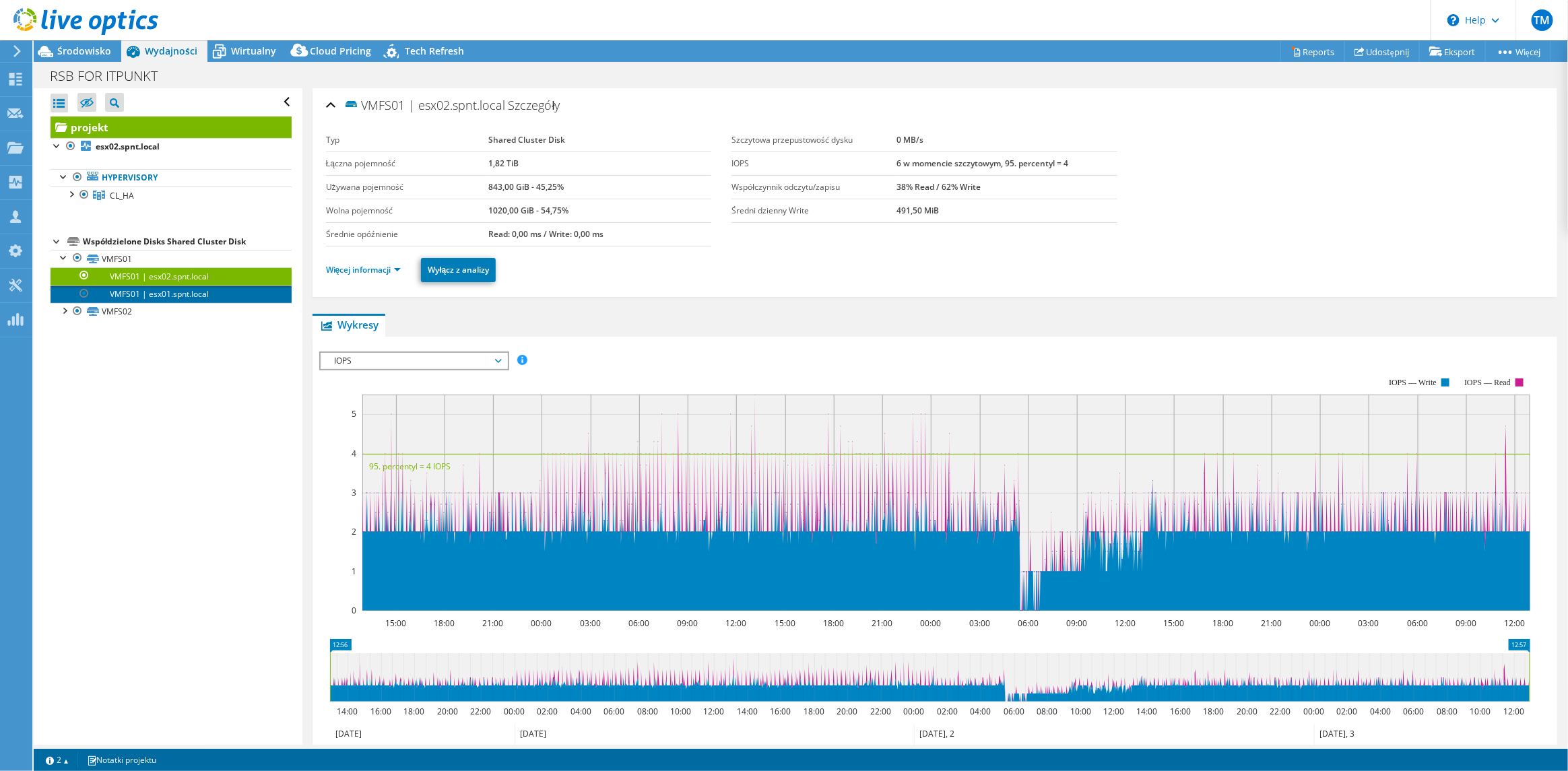
click at [182, 291] on link "VMFS01 | esx01.spnt.local" at bounding box center [171, 294] width 241 height 18
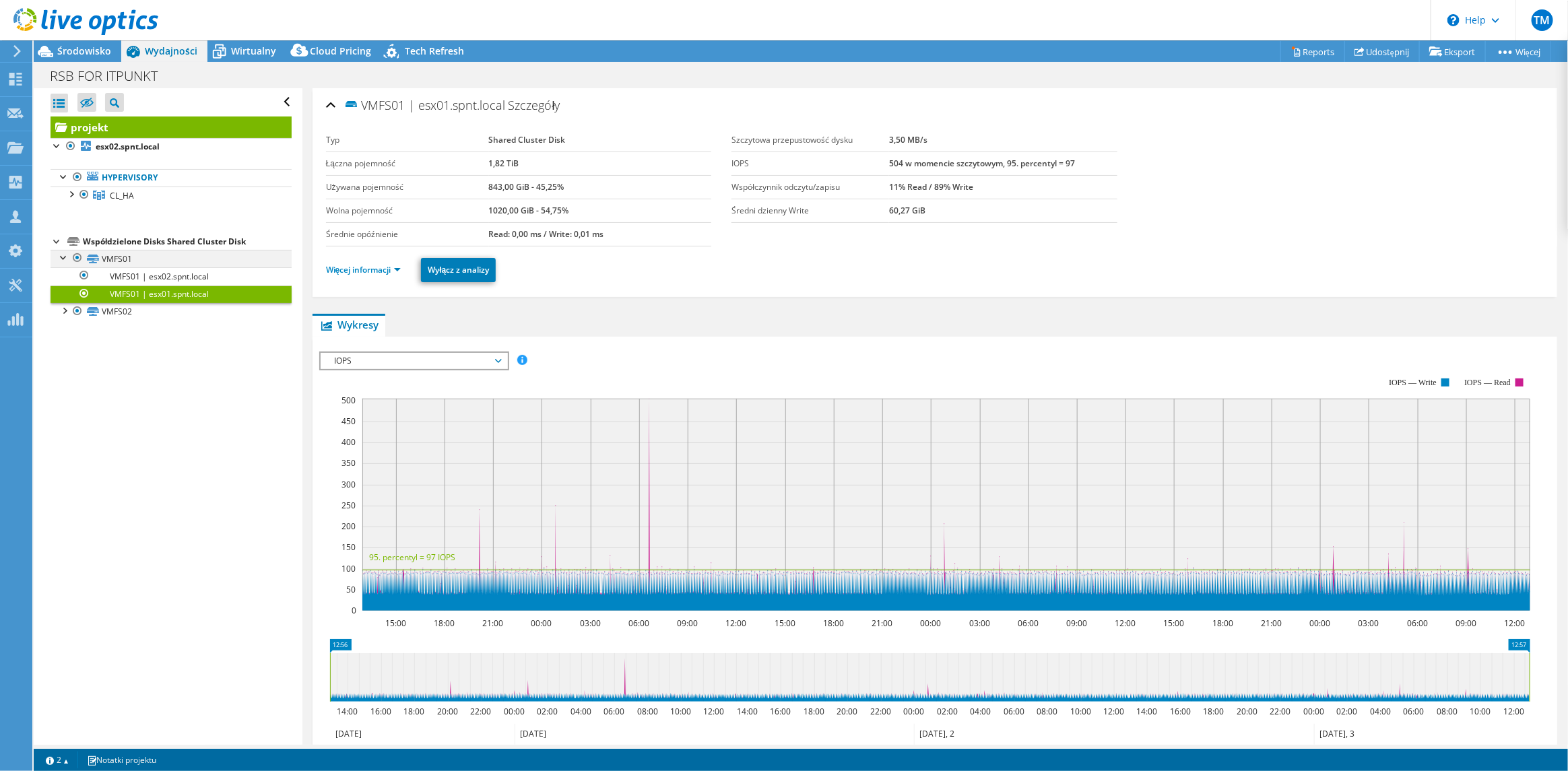
click at [61, 254] on div at bounding box center [64, 256] width 14 height 14
click at [122, 197] on span "CL_HA" at bounding box center [122, 195] width 24 height 11
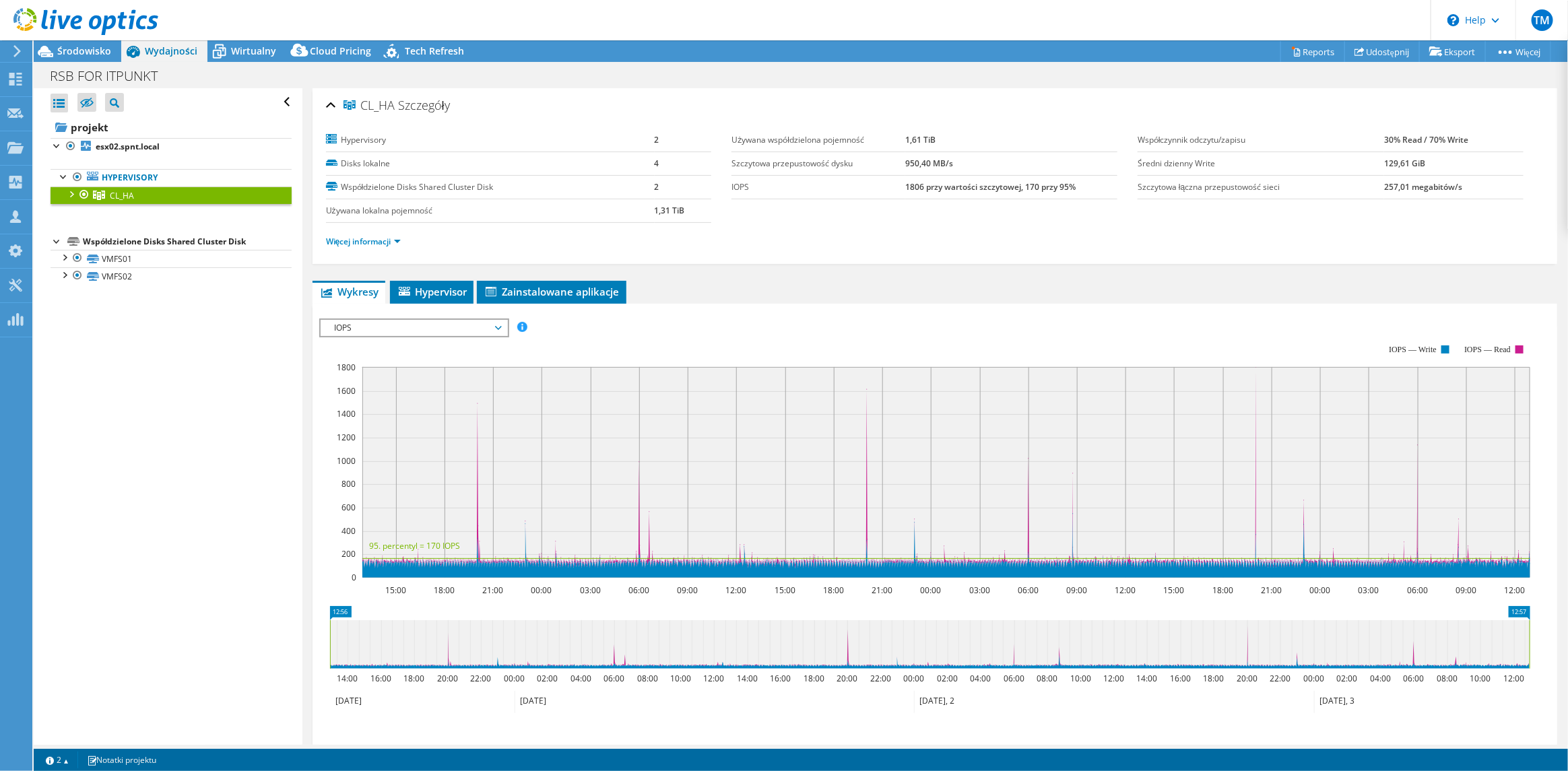
click at [72, 192] on div at bounding box center [71, 193] width 14 height 14
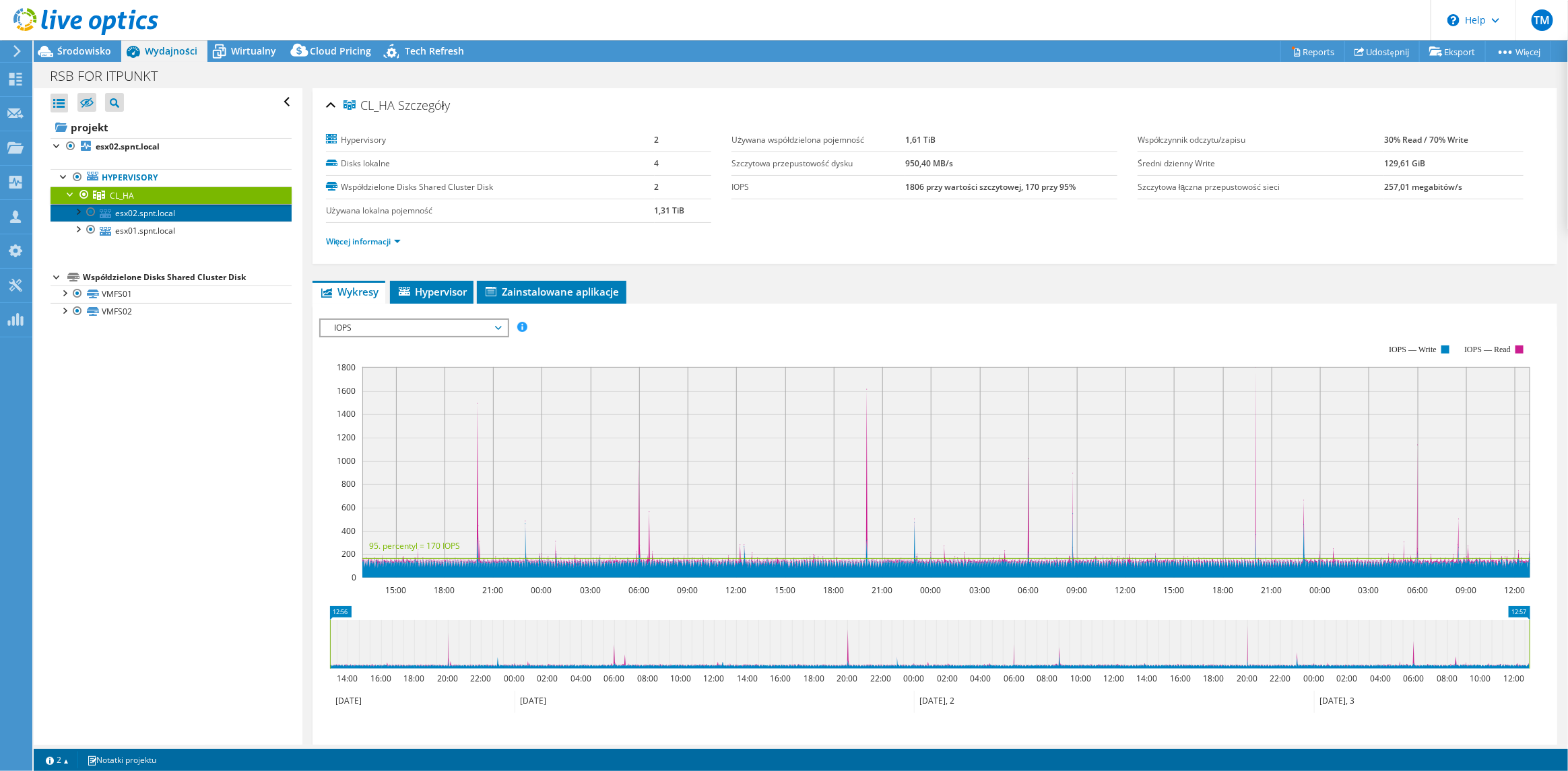
click at [129, 216] on link "esx02.spnt.local" at bounding box center [171, 213] width 241 height 18
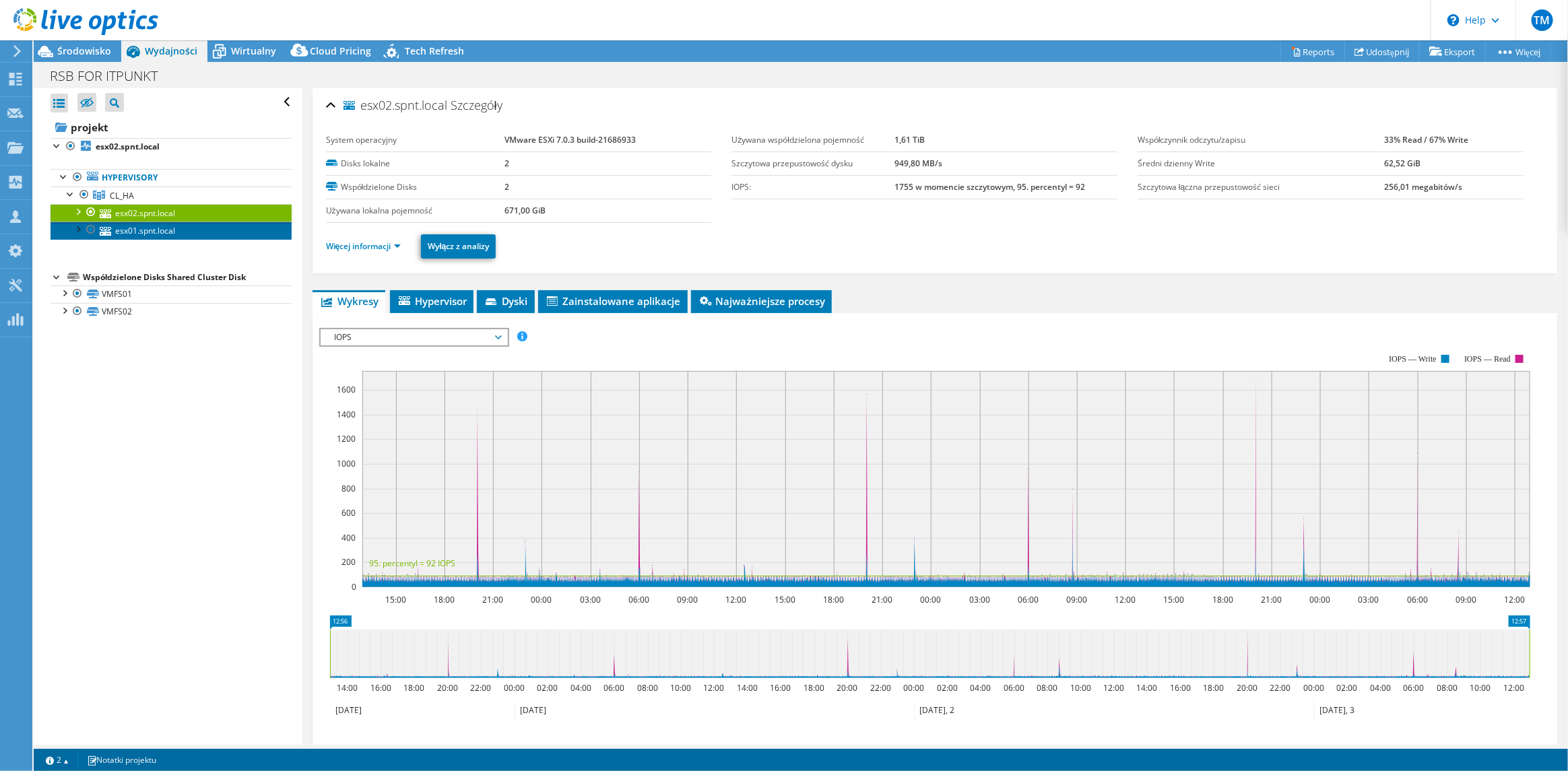
click at [152, 231] on link "esx01.spnt.local" at bounding box center [171, 231] width 241 height 18
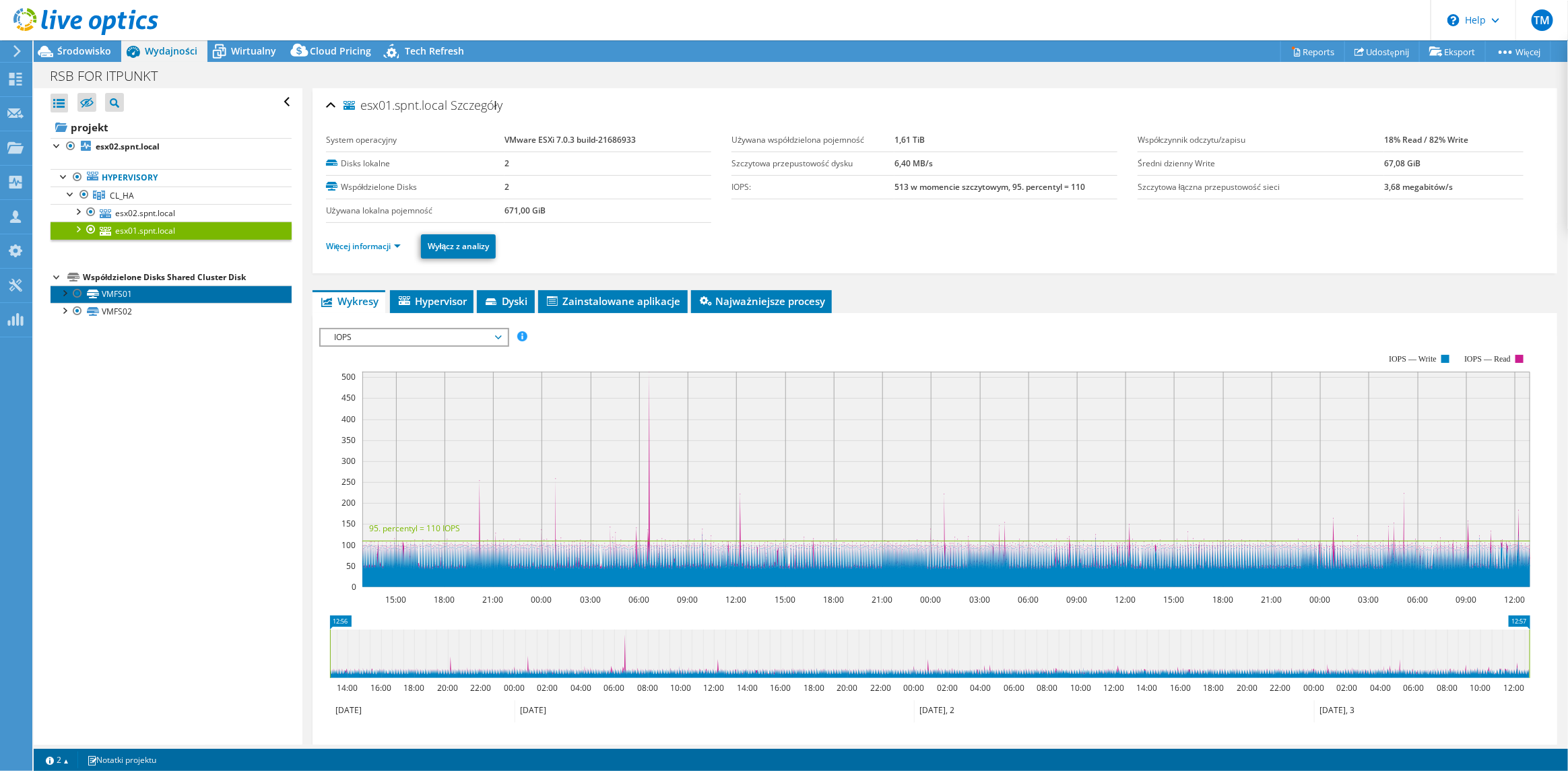
click at [102, 294] on link "VMFS01" at bounding box center [171, 294] width 241 height 18
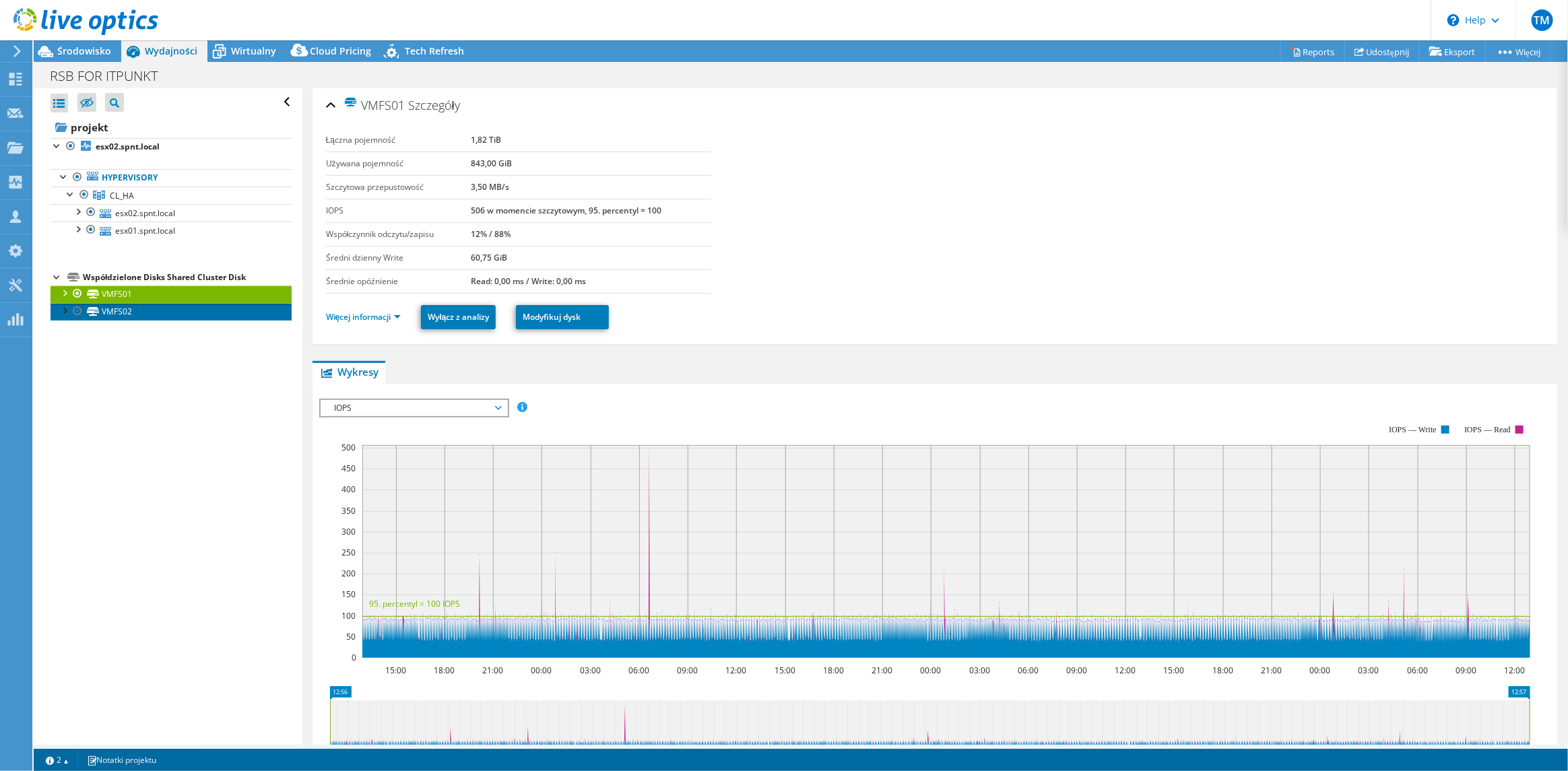
click at [108, 311] on link "VMFS02" at bounding box center [171, 312] width 241 height 18
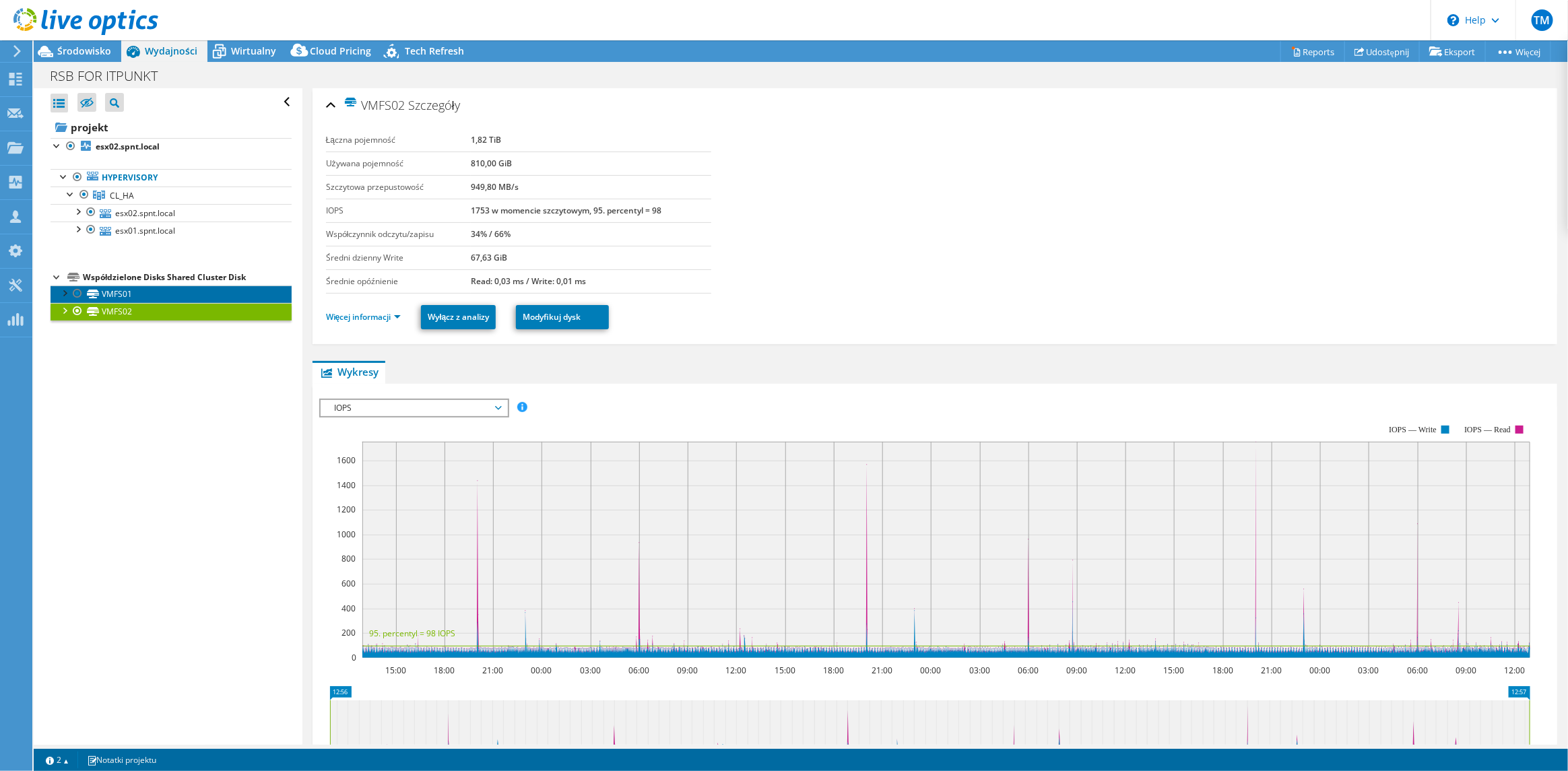
click at [98, 291] on icon at bounding box center [93, 294] width 12 height 9
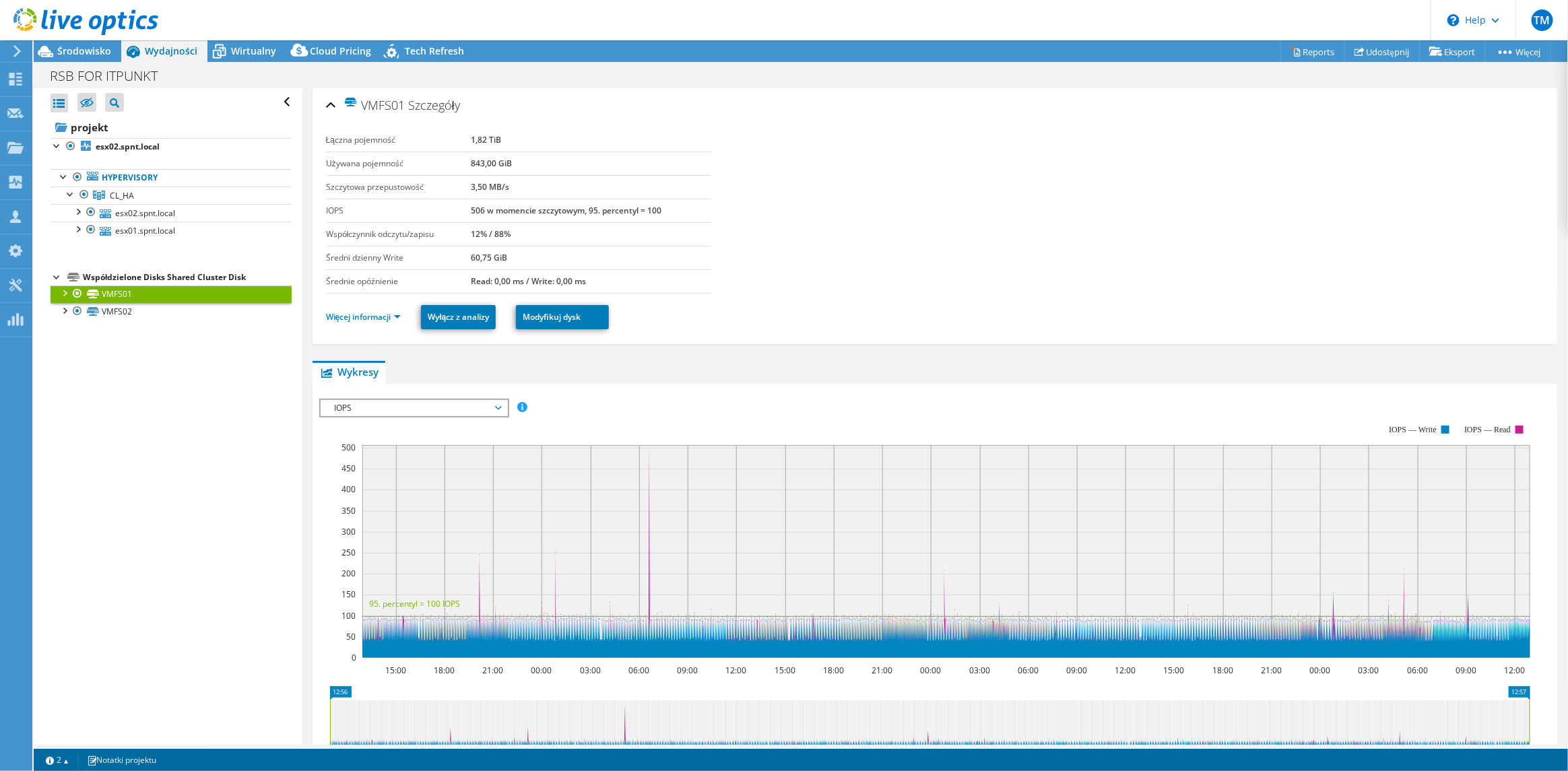
click at [66, 292] on div at bounding box center [64, 292] width 14 height 14
click at [66, 342] on div at bounding box center [64, 345] width 14 height 14
click at [66, 291] on div at bounding box center [64, 292] width 14 height 14
click at [62, 309] on div at bounding box center [64, 310] width 14 height 14
click at [123, 314] on link "VMFS02" at bounding box center [171, 312] width 241 height 18
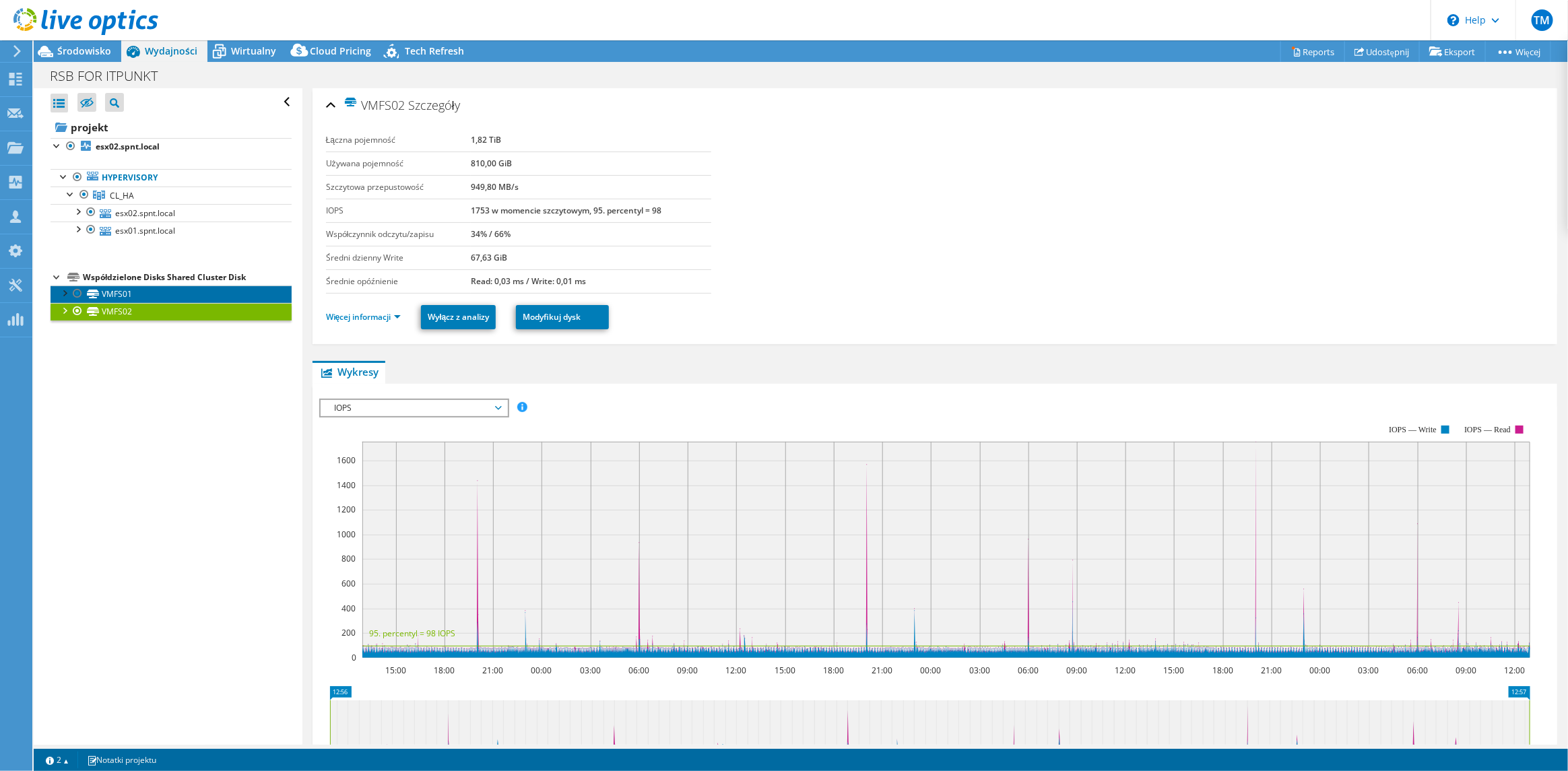
click at [122, 294] on link "VMFS01" at bounding box center [171, 294] width 241 height 18
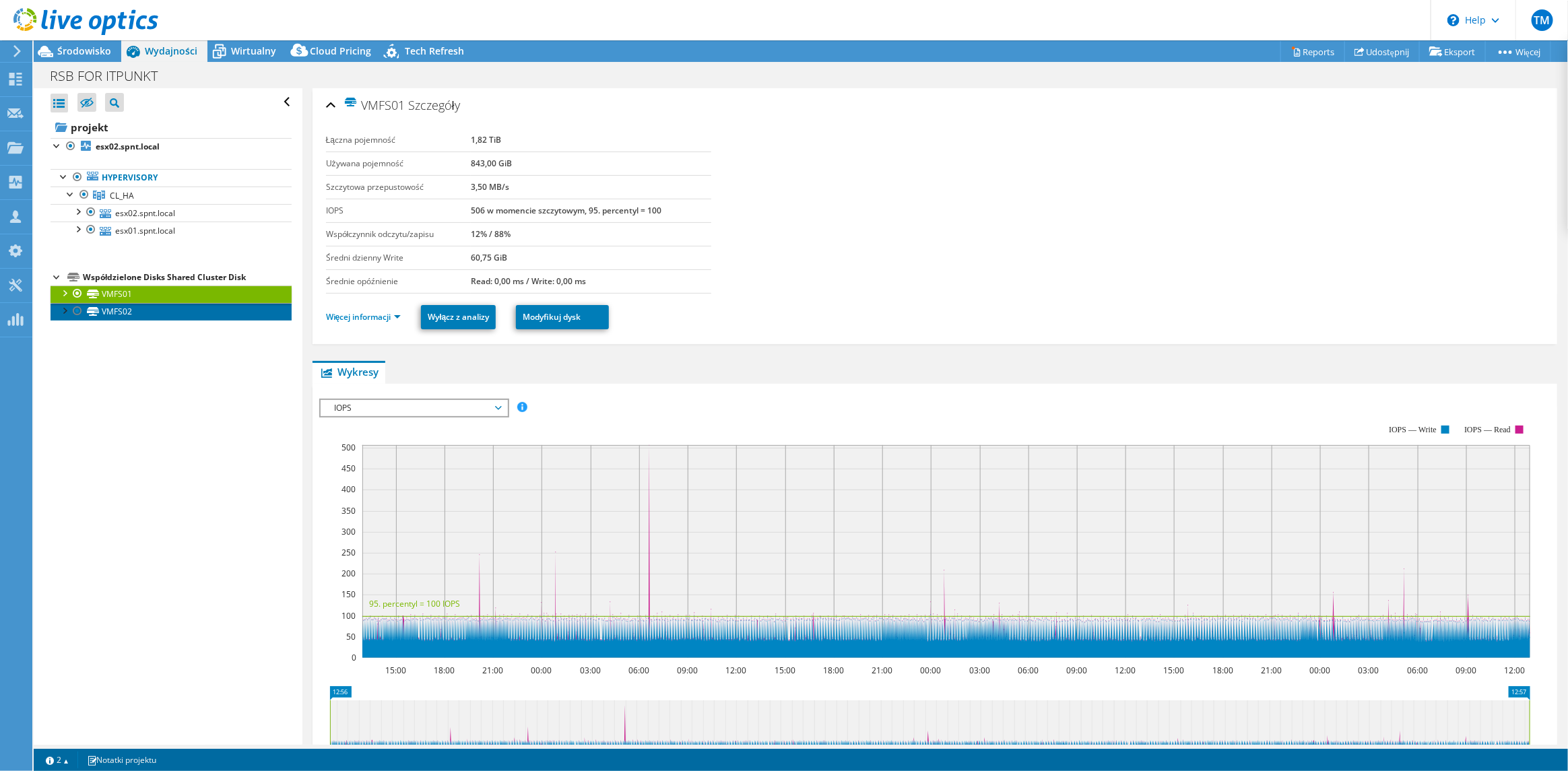
click at [120, 310] on link "VMFS02" at bounding box center [171, 312] width 241 height 18
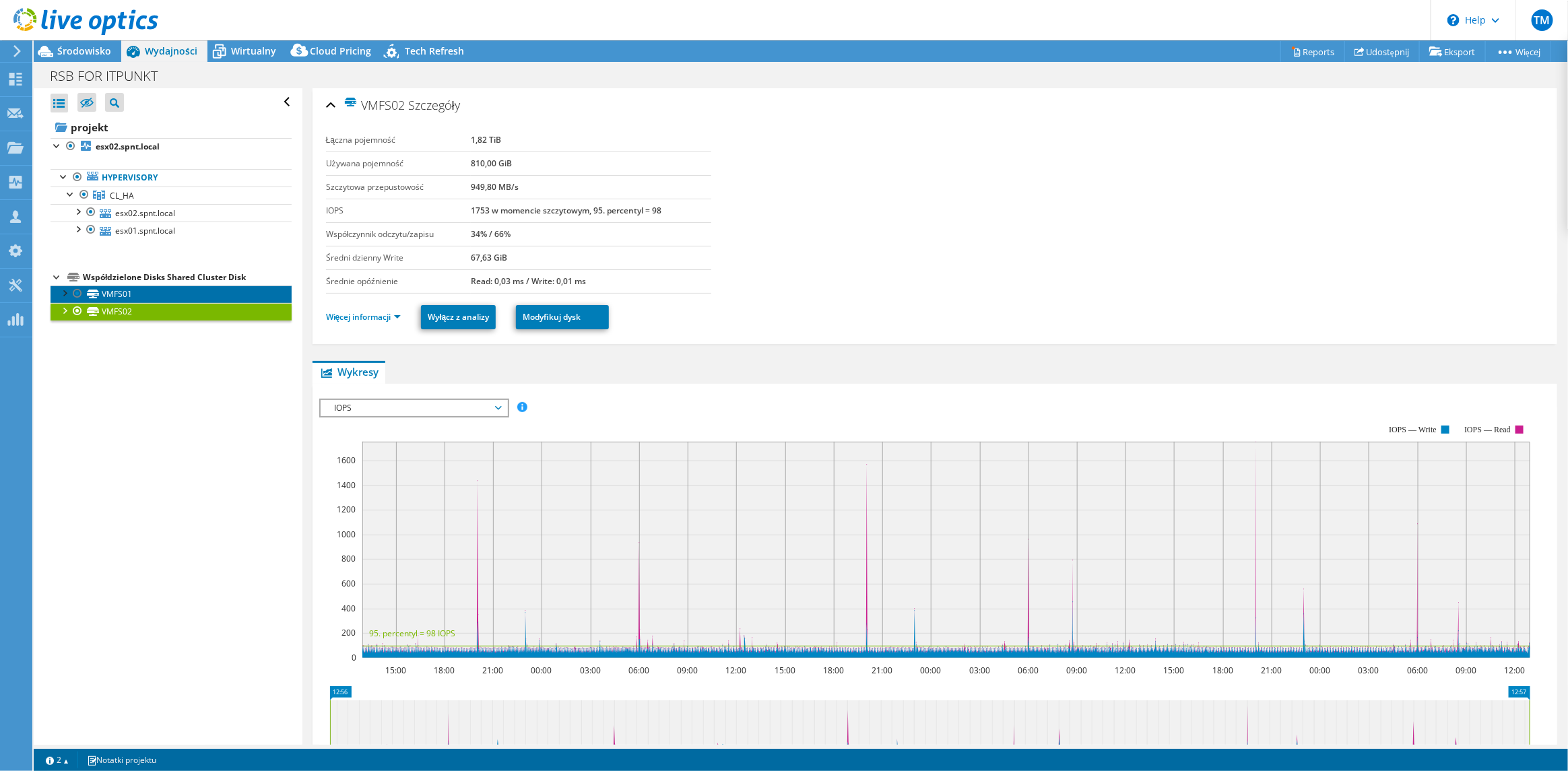
click at [106, 293] on link "VMFS01" at bounding box center [171, 294] width 241 height 18
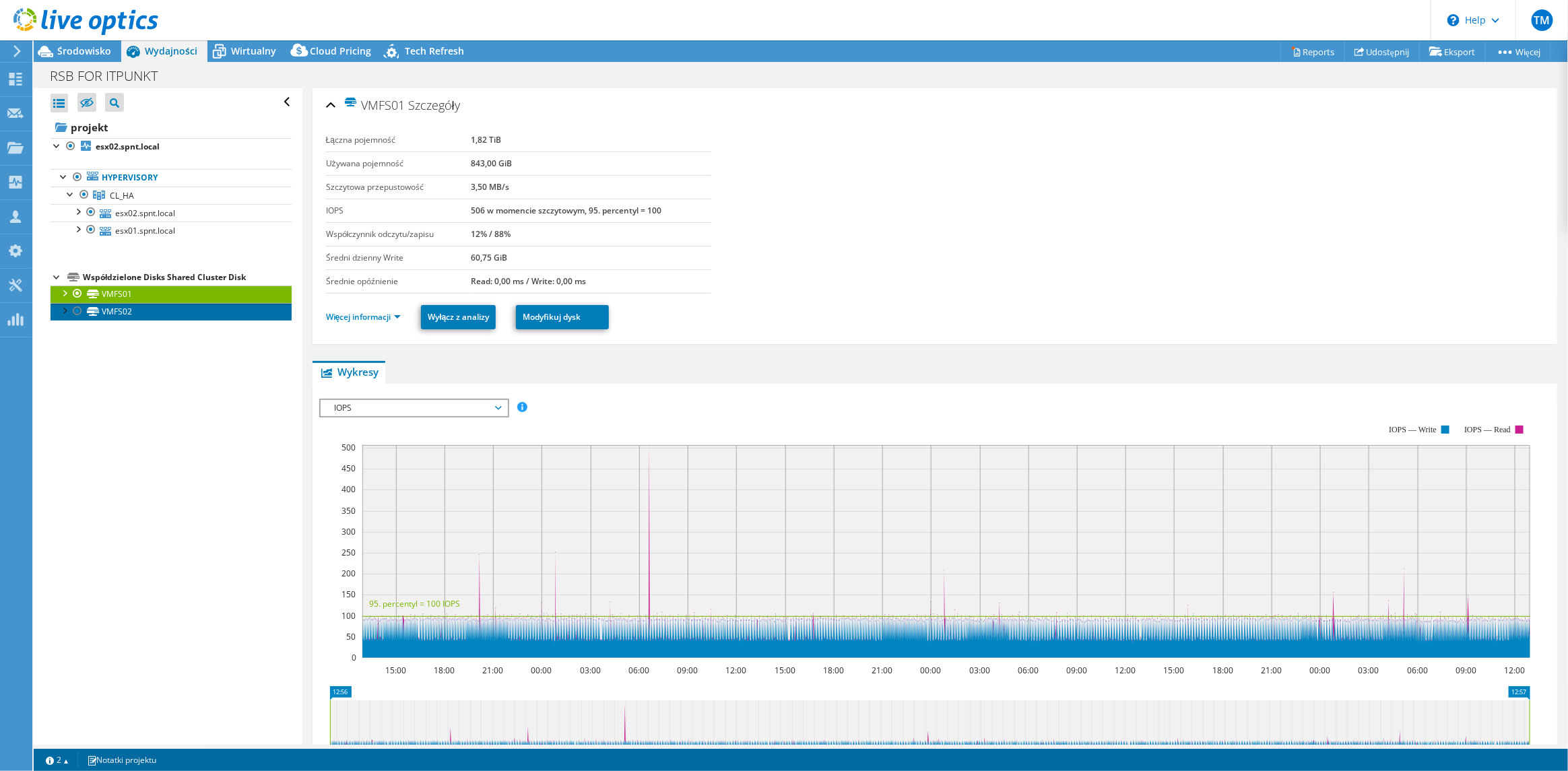
click at [106, 308] on link "VMFS02" at bounding box center [171, 312] width 241 height 18
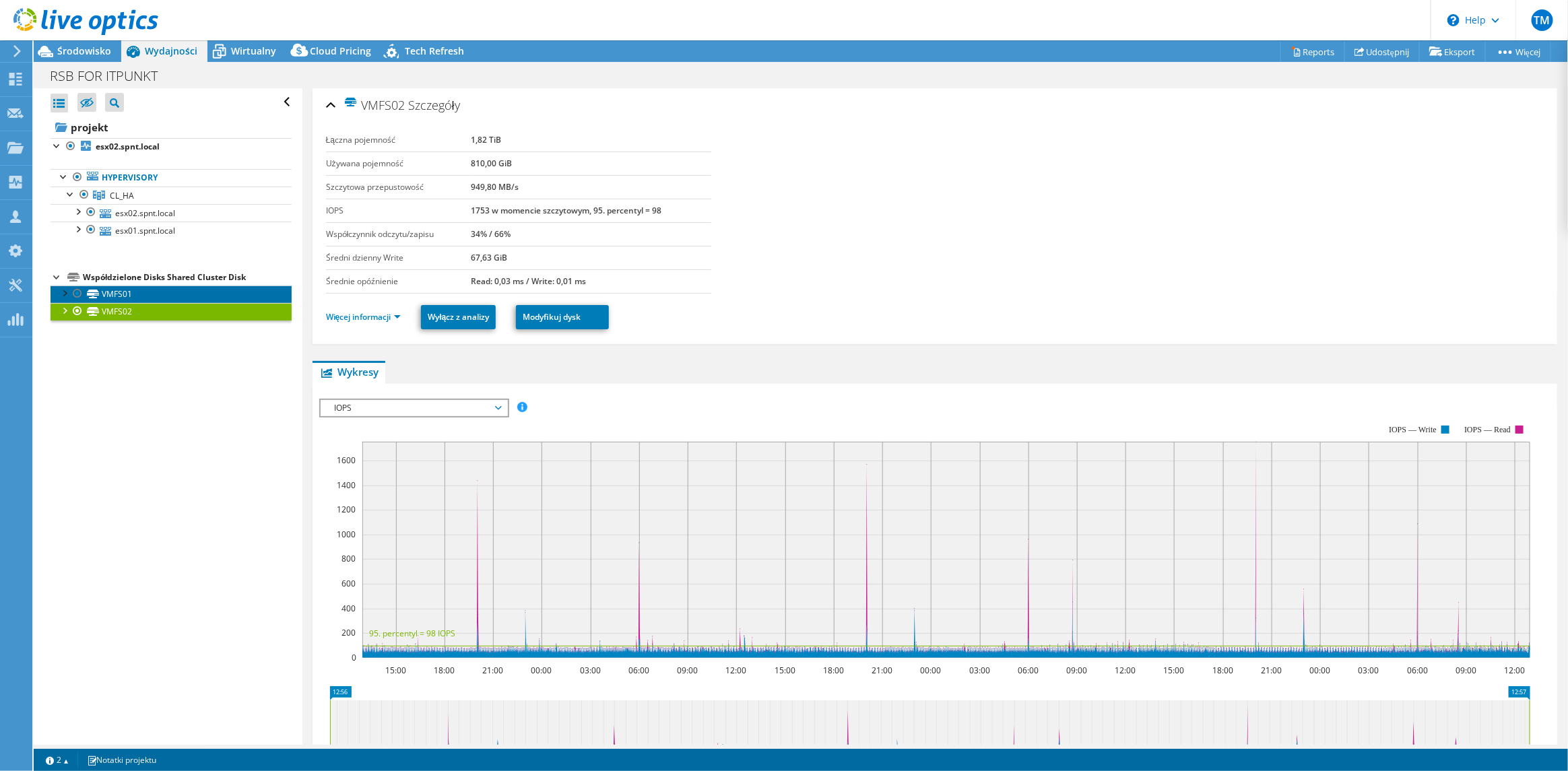
click at [108, 290] on link "VMFS01" at bounding box center [171, 294] width 241 height 18
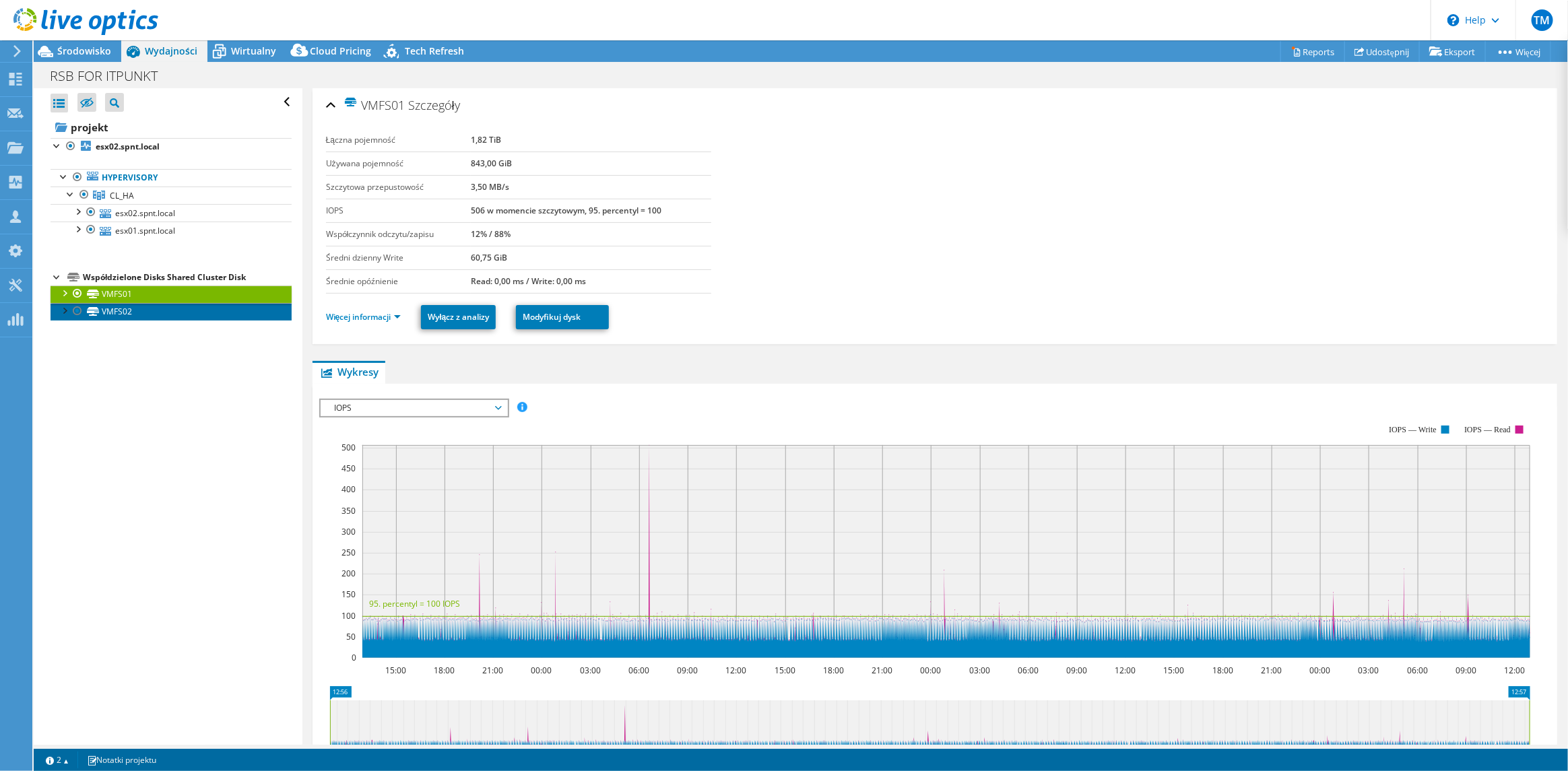
click at [109, 310] on link "VMFS02" at bounding box center [171, 312] width 241 height 18
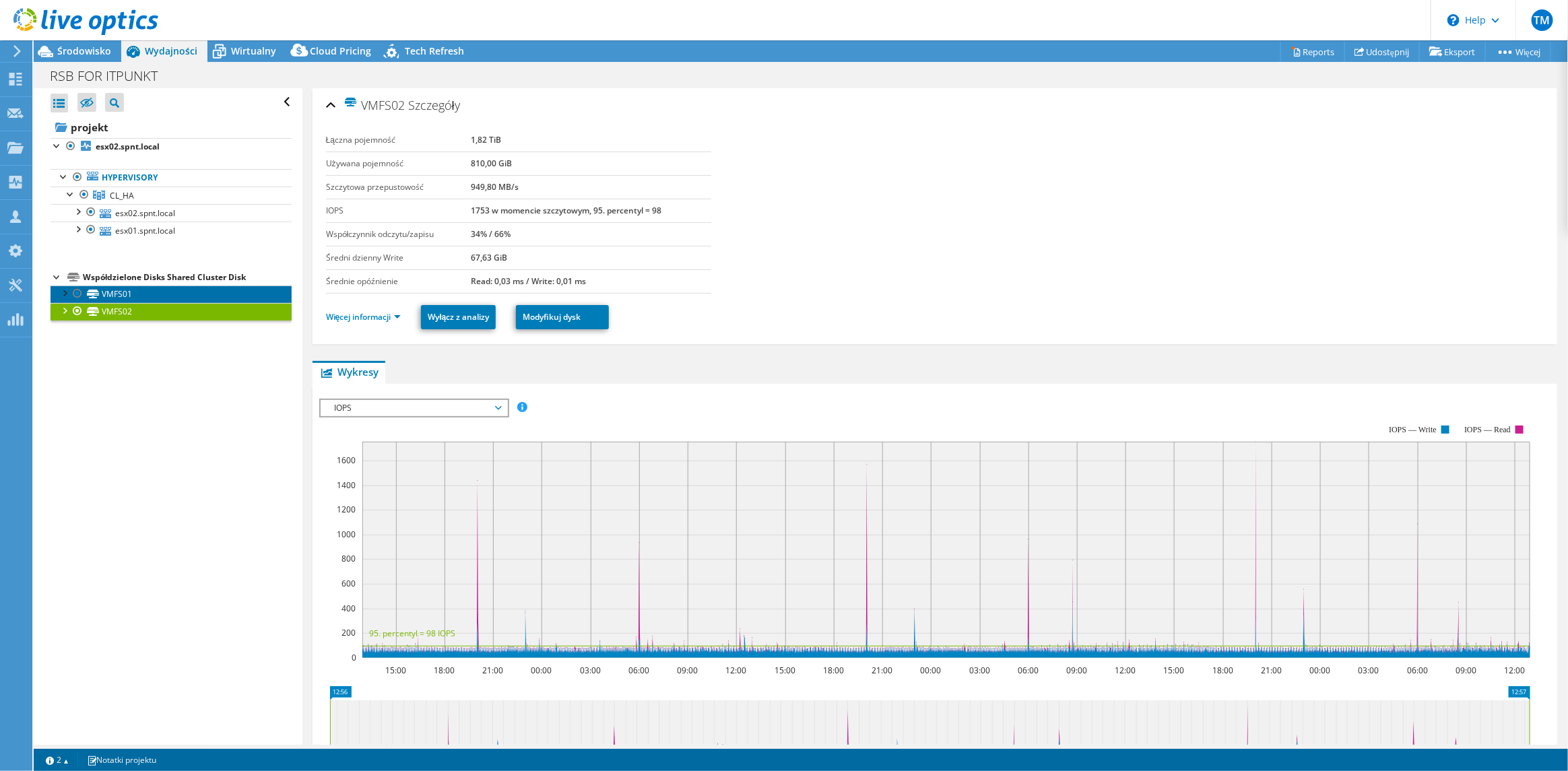
click at [110, 293] on link "VMFS01" at bounding box center [171, 294] width 241 height 18
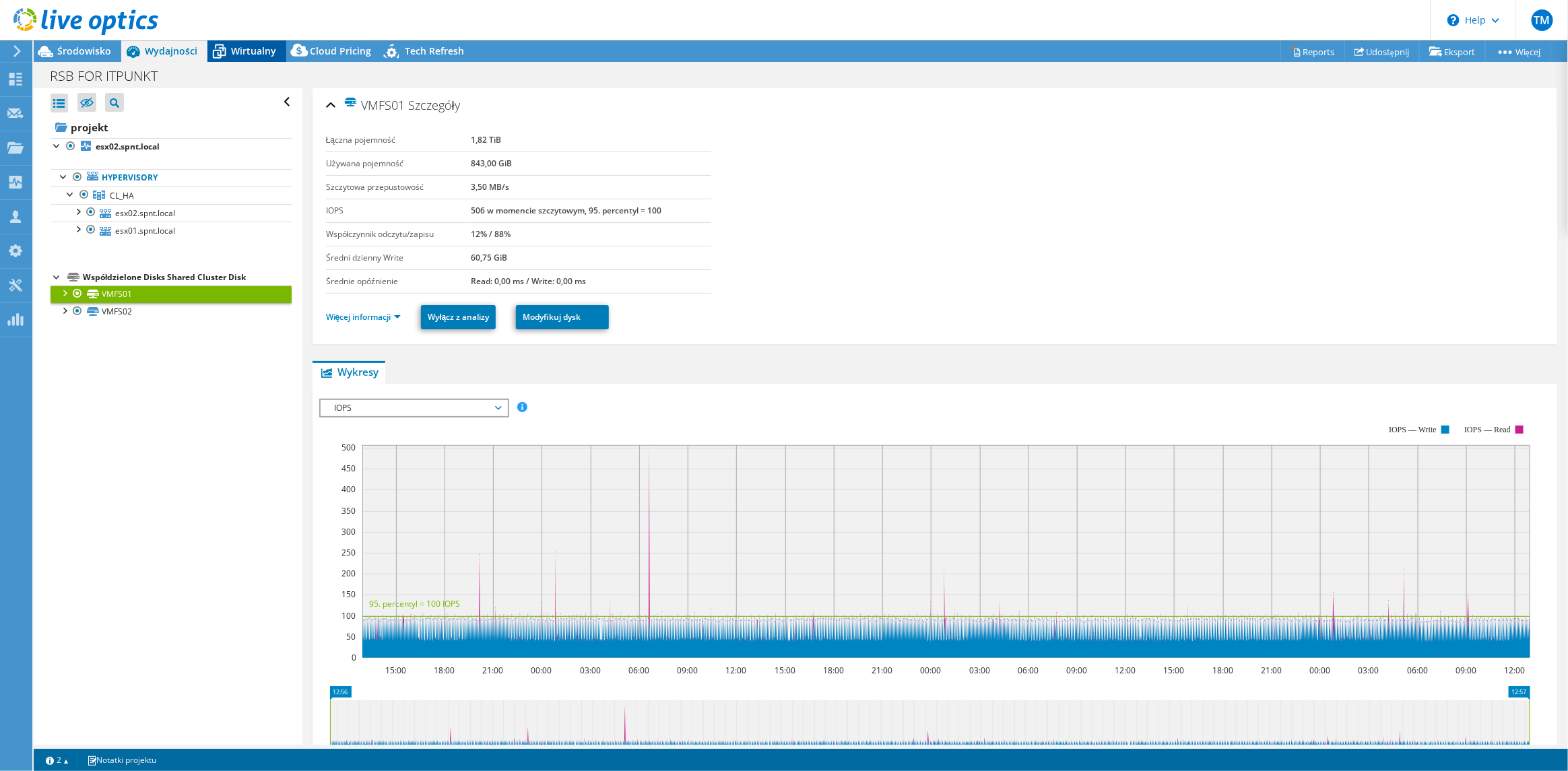
drag, startPoint x: 237, startPoint y: 52, endPoint x: 254, endPoint y: 53, distance: 17.0
click at [238, 52] on span "Wirtualny" at bounding box center [254, 51] width 45 height 13
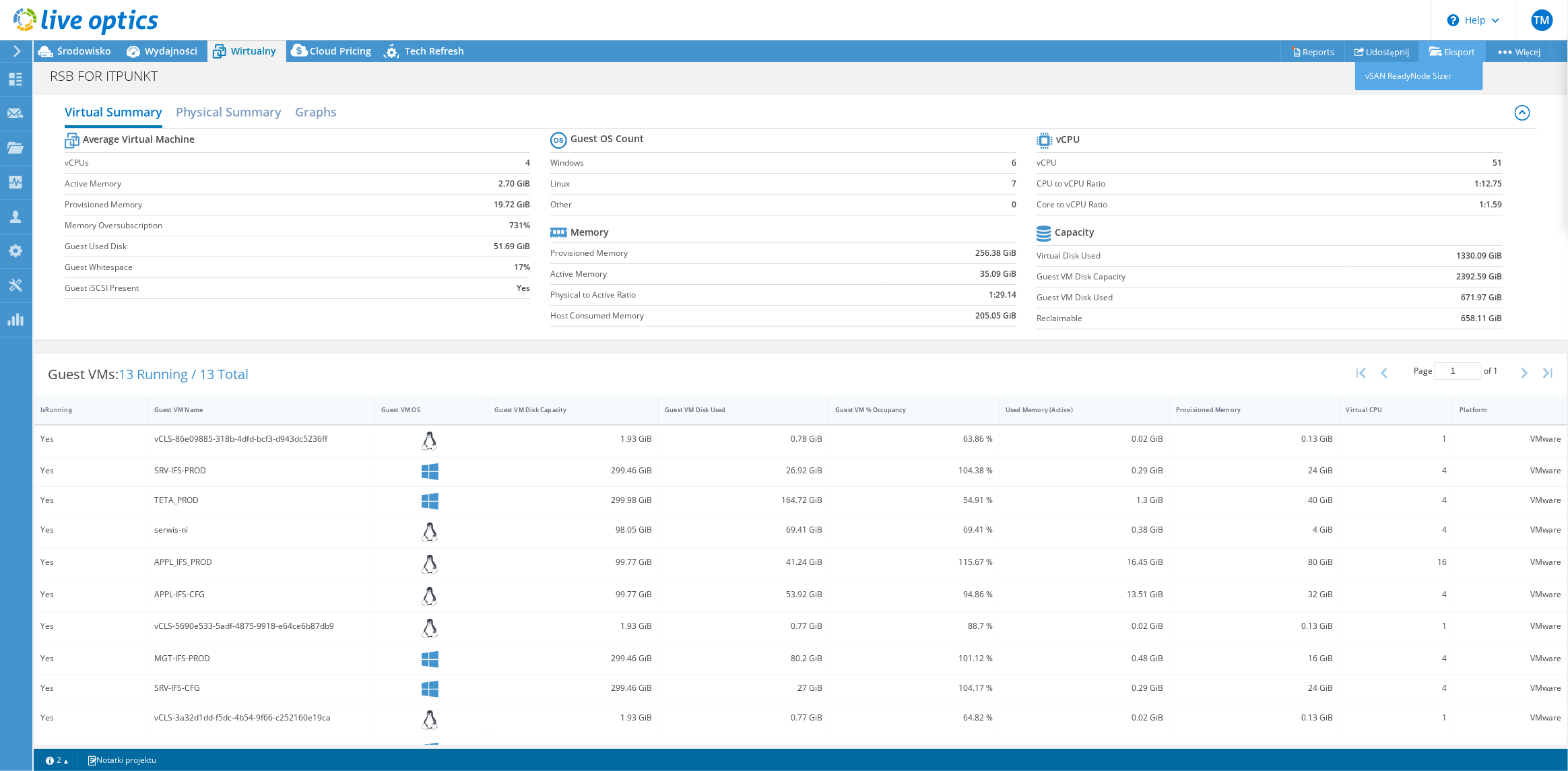
click at [1045, 50] on link "Eksport" at bounding box center [1452, 51] width 67 height 21
click at [1045, 53] on link "Eksport" at bounding box center [1452, 51] width 67 height 21
click at [93, 52] on span "Środowisko" at bounding box center [85, 51] width 54 height 13
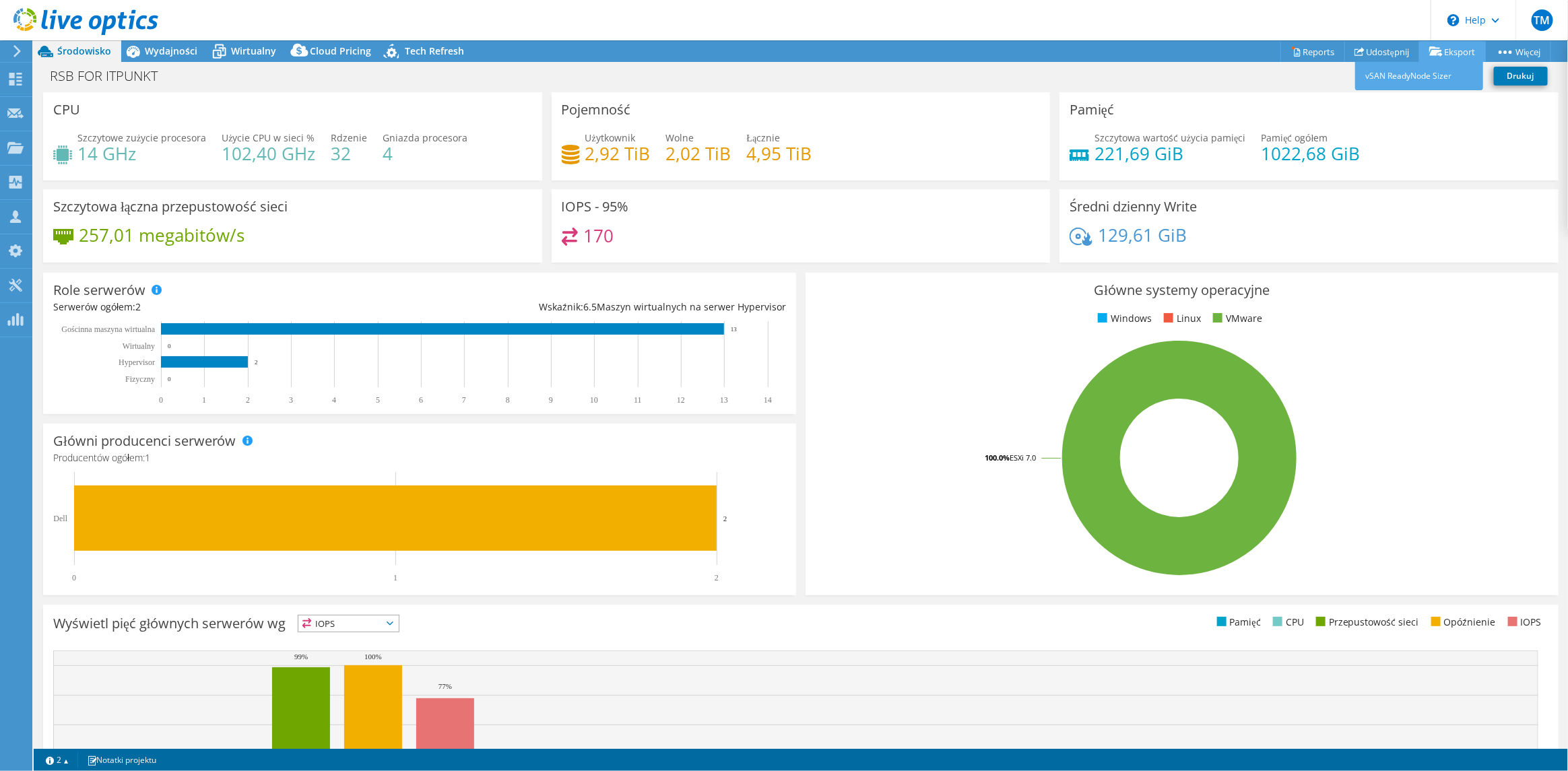
click at [1045, 53] on link "Eksport" at bounding box center [1452, 51] width 67 height 21
click at [1045, 75] on link "vSAN ReadyNode Sizer" at bounding box center [1419, 76] width 128 height 28
click at [1045, 52] on link "Reports" at bounding box center [1313, 51] width 65 height 21
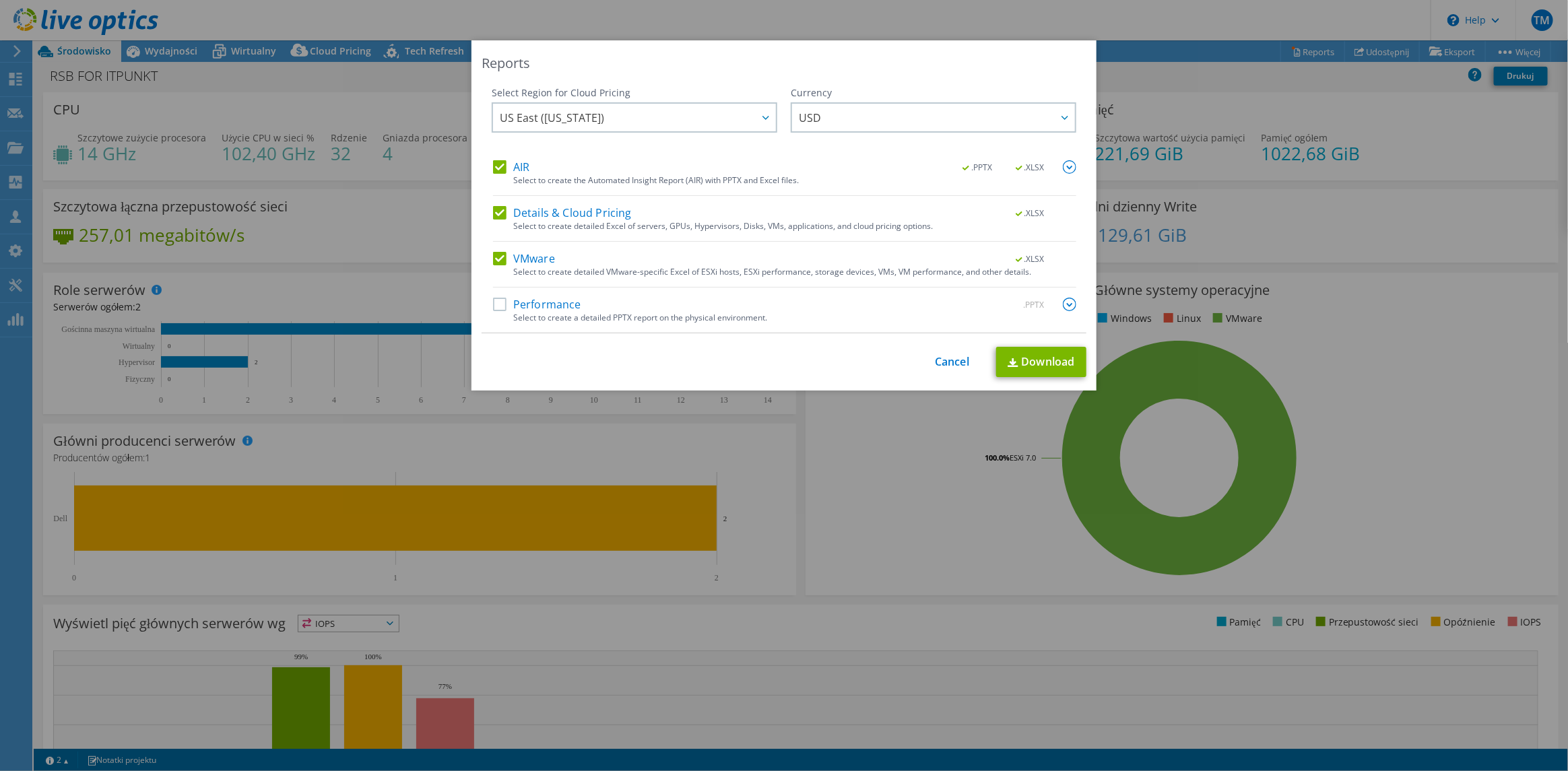
drag, startPoint x: 493, startPoint y: 169, endPoint x: 495, endPoint y: 208, distance: 39.1
click at [493, 169] on label "AIR" at bounding box center [511, 167] width 37 height 14
click at [0, 0] on input "AIR" at bounding box center [0, 0] width 0 height 0
click at [495, 214] on label "Details & Cloud Pricing" at bounding box center [562, 213] width 139 height 14
click at [0, 0] on input "Details & Cloud Pricing" at bounding box center [0, 0] width 0 height 0
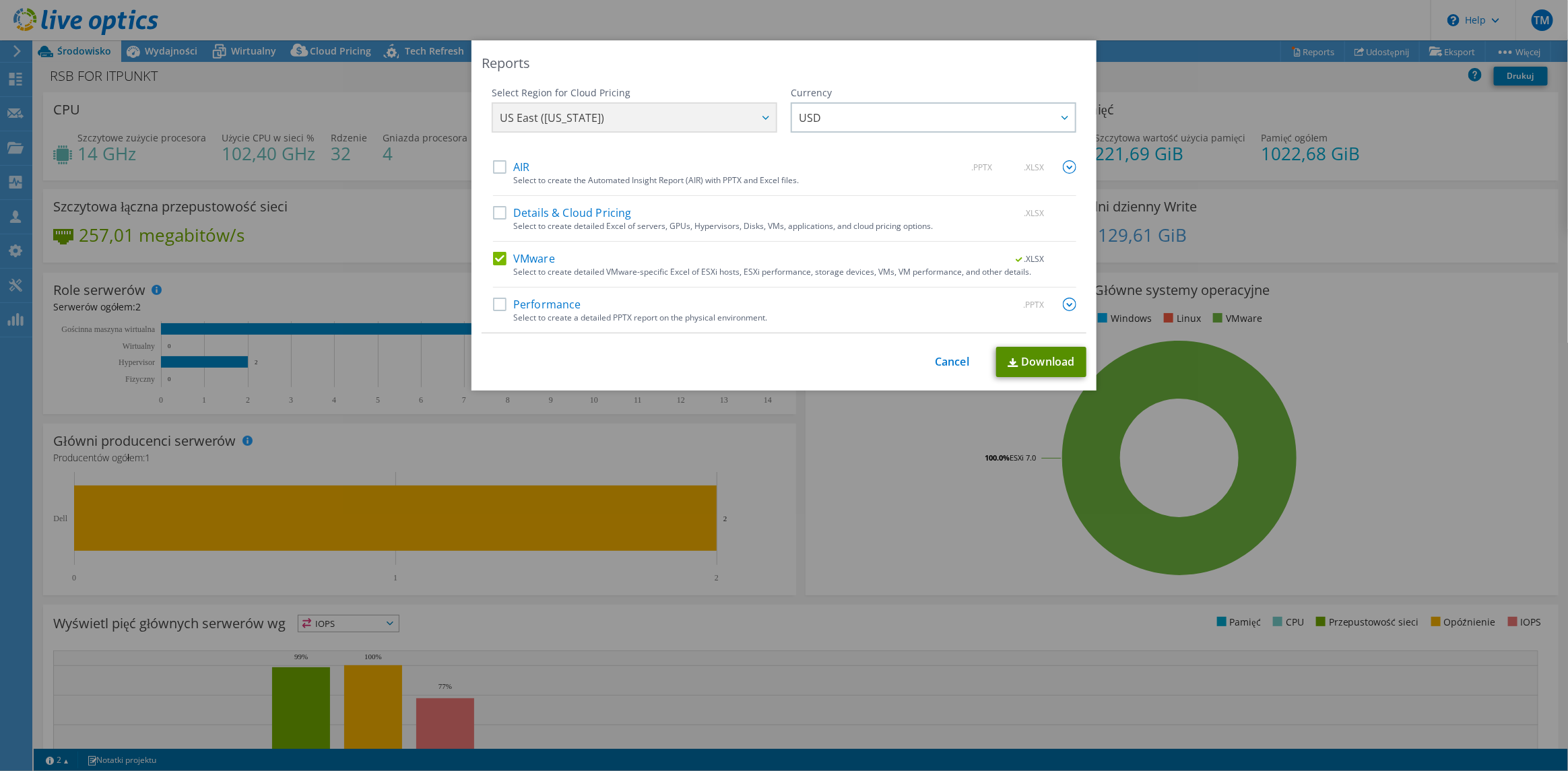
click at [1036, 358] on link "Download" at bounding box center [1041, 362] width 90 height 30
click at [277, 24] on div "Reports Select Region for Cloud Pricing Asia Pacific (Hong Kong) Asia Pacific (…" at bounding box center [784, 386] width 1568 height 771
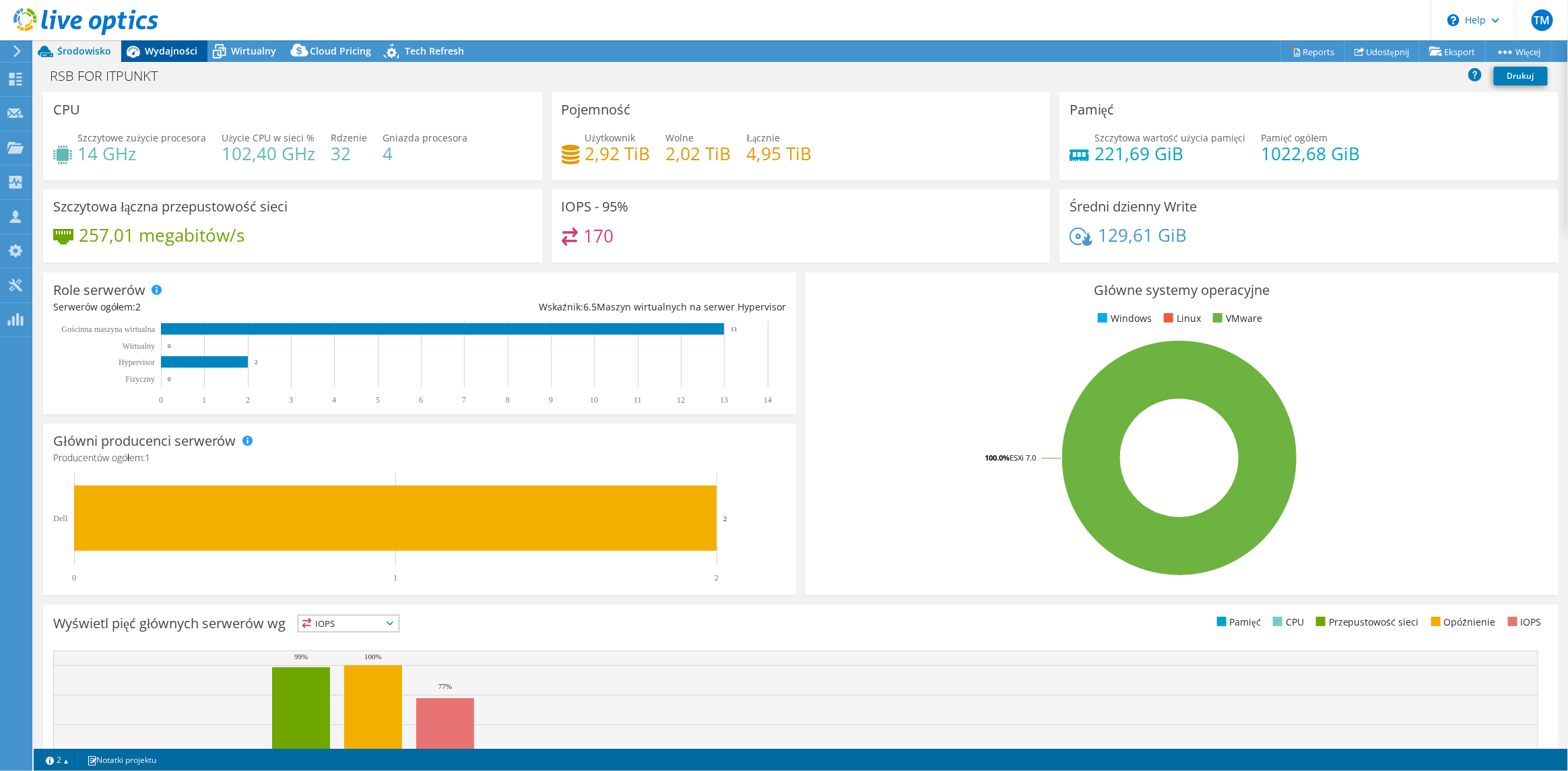
click at [172, 47] on span "Wydajności" at bounding box center [171, 51] width 53 height 13
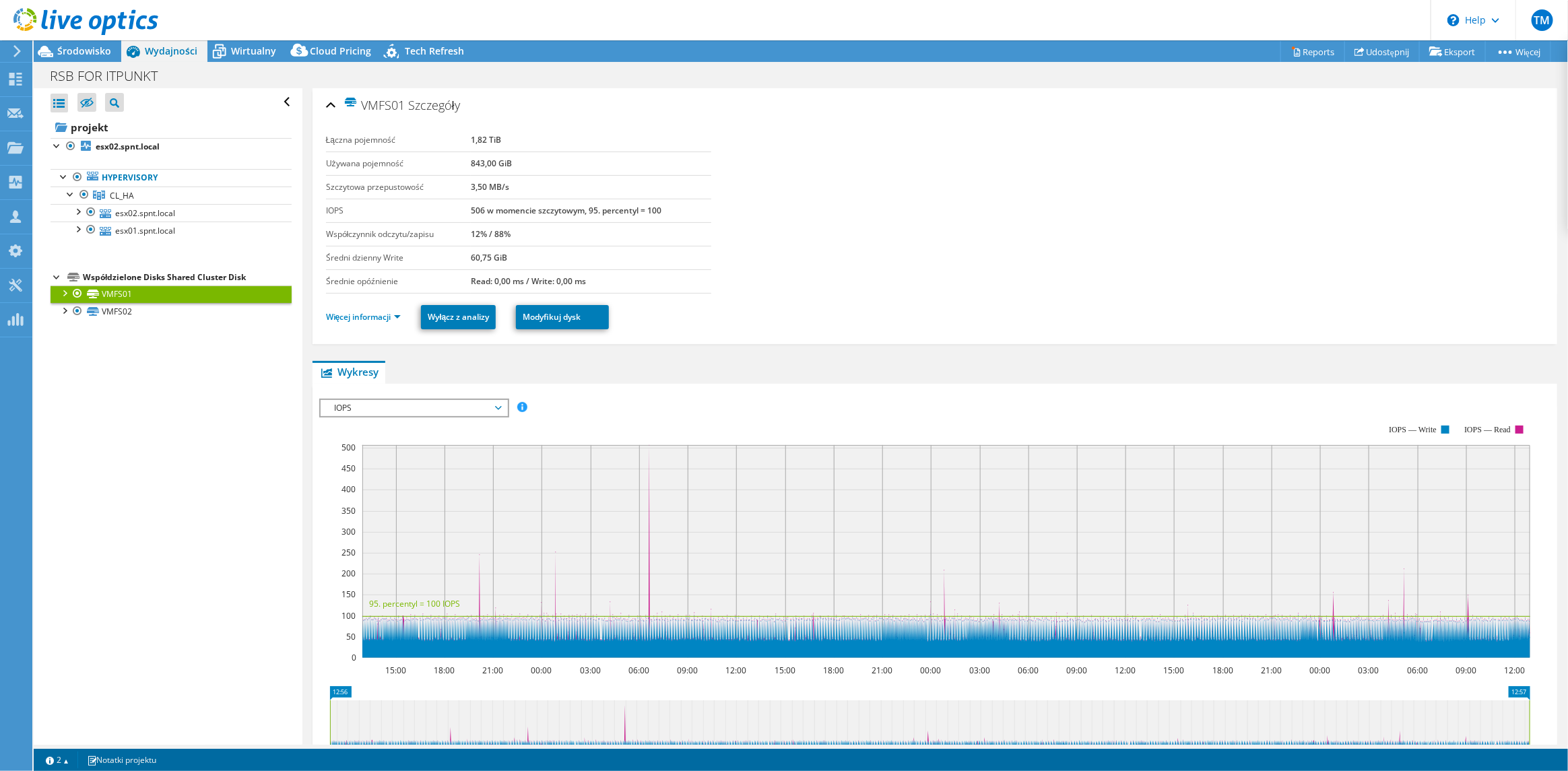
drag, startPoint x: 78, startPoint y: 212, endPoint x: 85, endPoint y: 225, distance: 14.8
click at [78, 212] on div at bounding box center [78, 211] width 14 height 14
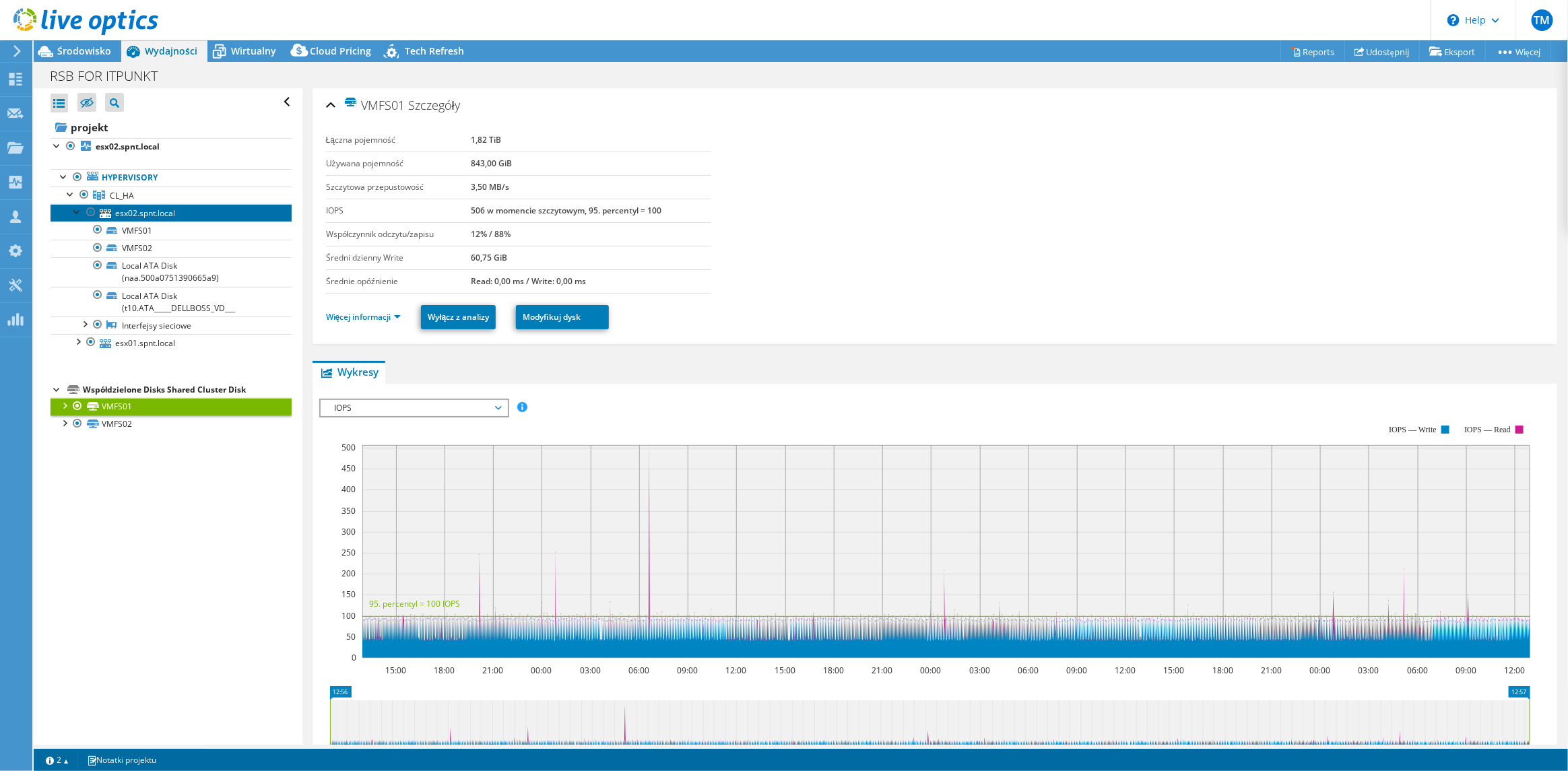
click at [160, 211] on link "esx02.spnt.local" at bounding box center [171, 213] width 241 height 18
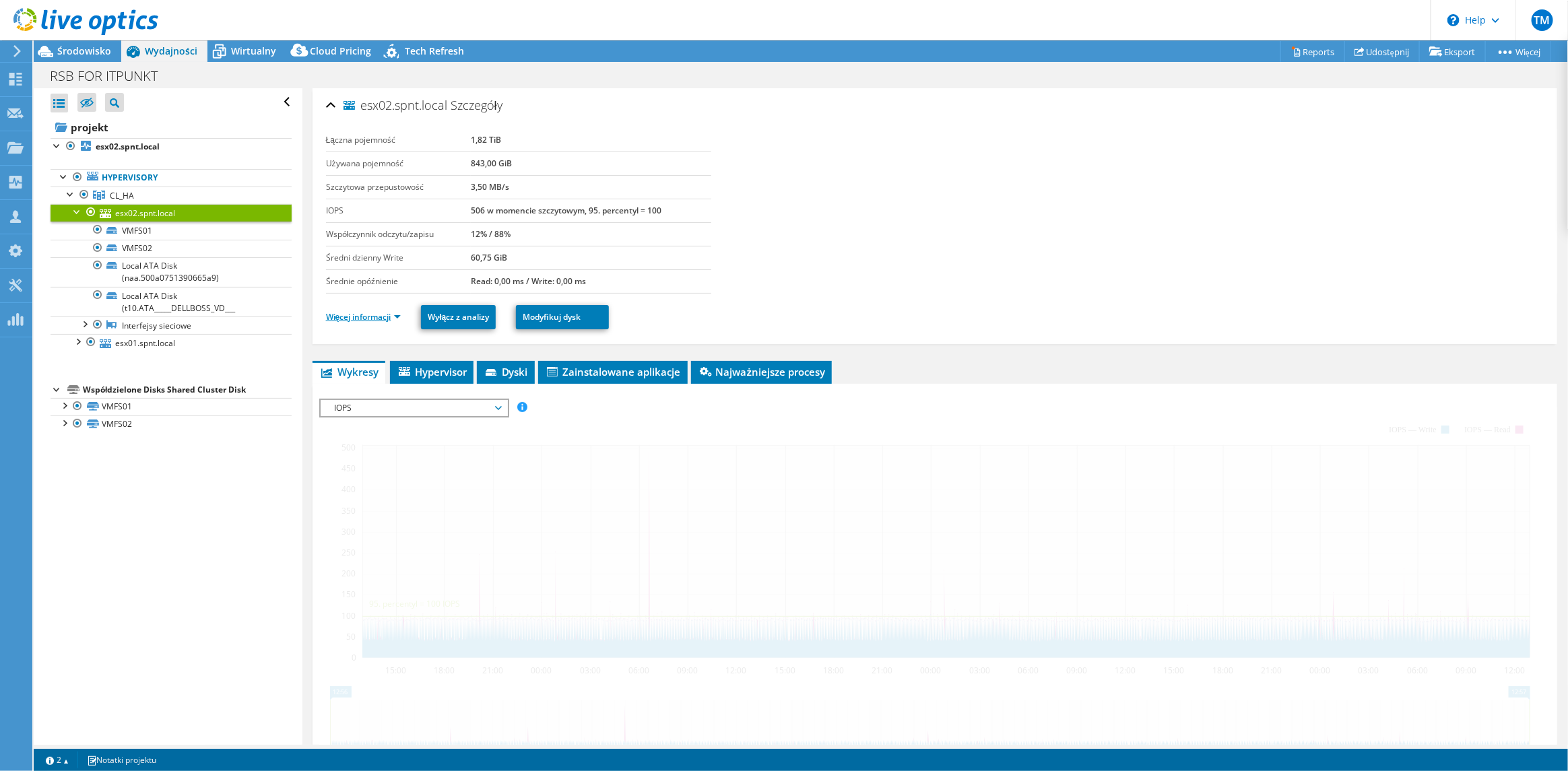
click at [371, 313] on link "Więcej informacji" at bounding box center [364, 317] width 76 height 11
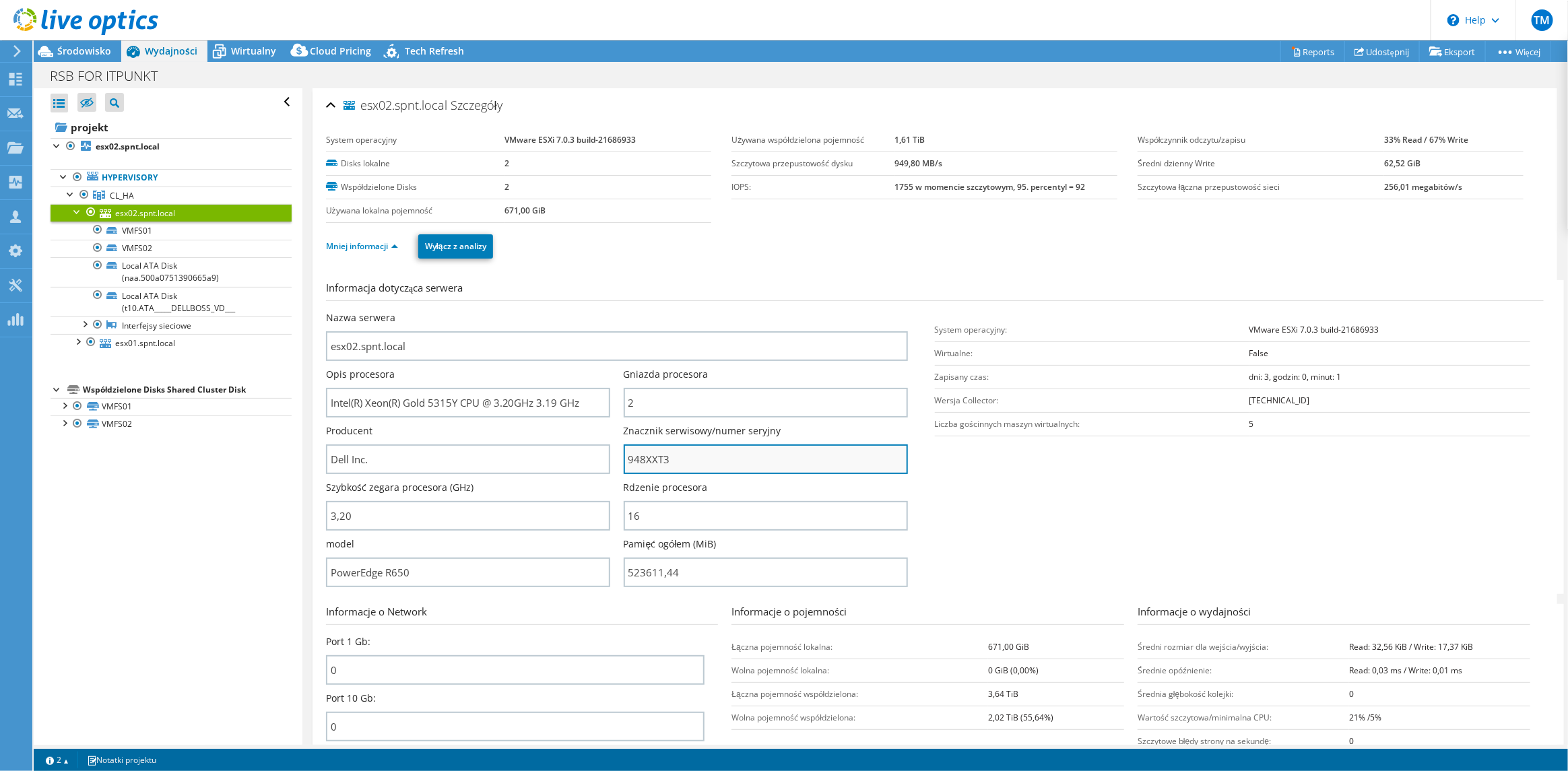
click at [643, 457] on input "948XXT3" at bounding box center [766, 459] width 284 height 30
